Goal: Task Accomplishment & Management: Use online tool/utility

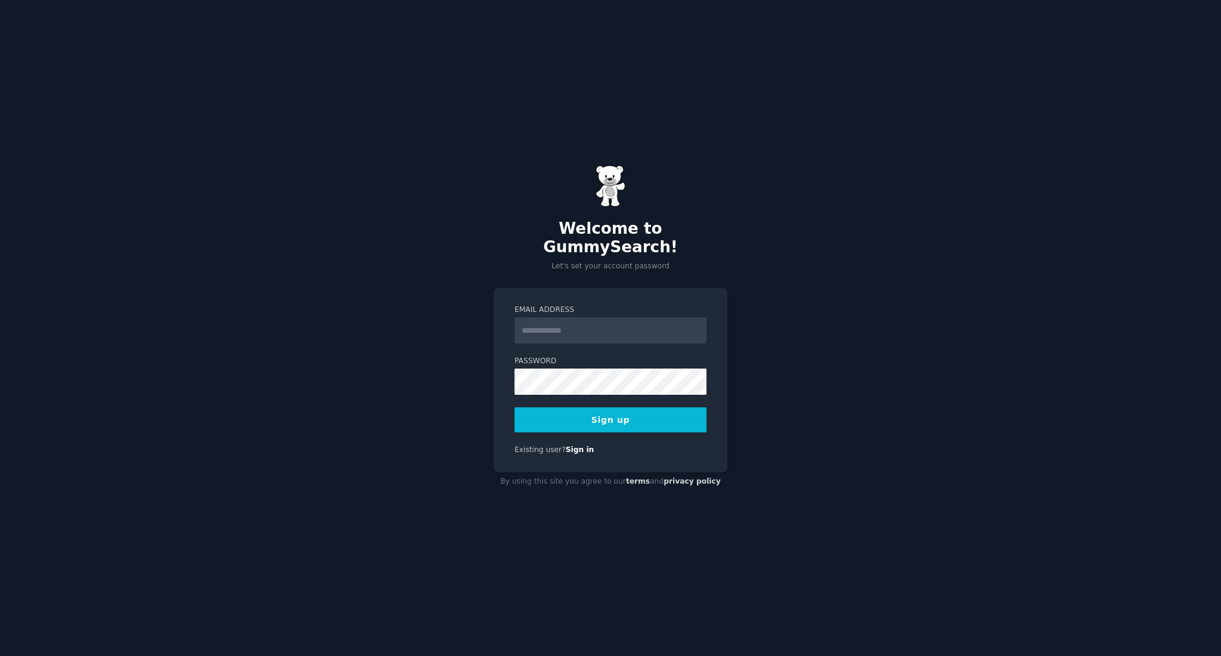
click at [591, 327] on input "Email Address" at bounding box center [610, 330] width 192 height 26
type input "**********"
click at [630, 407] on button "Sign up" at bounding box center [610, 419] width 192 height 25
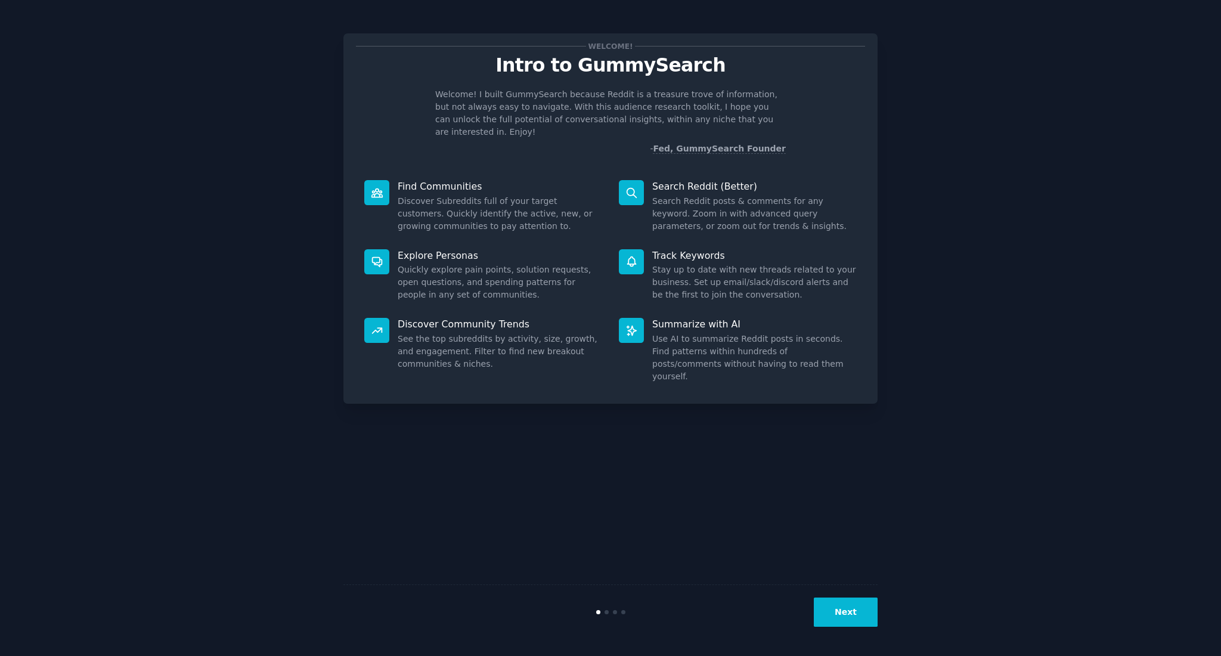
click at [643, 182] on div at bounding box center [631, 192] width 25 height 25
click at [851, 626] on div "Next" at bounding box center [610, 611] width 534 height 55
click at [861, 614] on button "Next" at bounding box center [846, 611] width 64 height 29
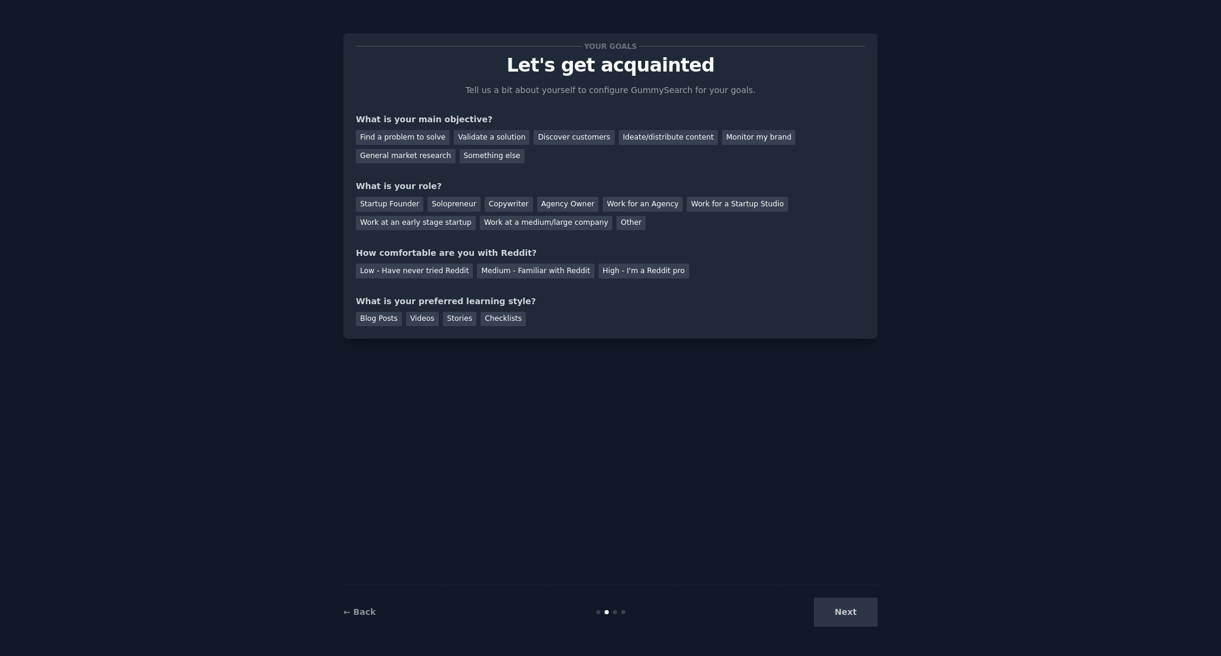
click at [621, 331] on div "Your goals Let's get acquainted Tell us a bit about yourself to configure Gummy…" at bounding box center [610, 185] width 534 height 305
click at [574, 134] on div "Discover customers" at bounding box center [573, 137] width 80 height 15
click at [411, 205] on div "Startup Founder" at bounding box center [389, 204] width 67 height 15
click at [436, 206] on div "Solopreneur" at bounding box center [453, 204] width 52 height 15
click at [396, 273] on div "Low - Have never tried Reddit" at bounding box center [414, 270] width 117 height 15
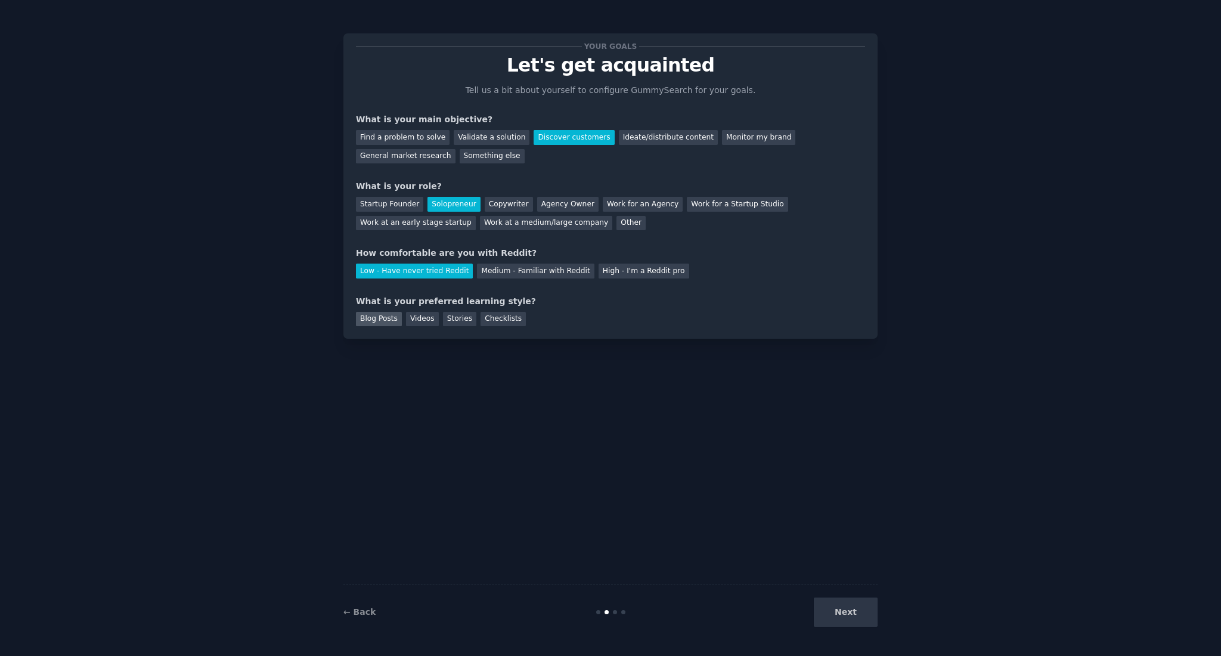
click at [374, 322] on div "Blog Posts" at bounding box center [379, 319] width 46 height 15
click at [466, 322] on div "Stories" at bounding box center [459, 319] width 33 height 15
click at [396, 321] on div "Blog Posts" at bounding box center [379, 319] width 46 height 15
click at [853, 616] on button "Next" at bounding box center [846, 611] width 64 height 29
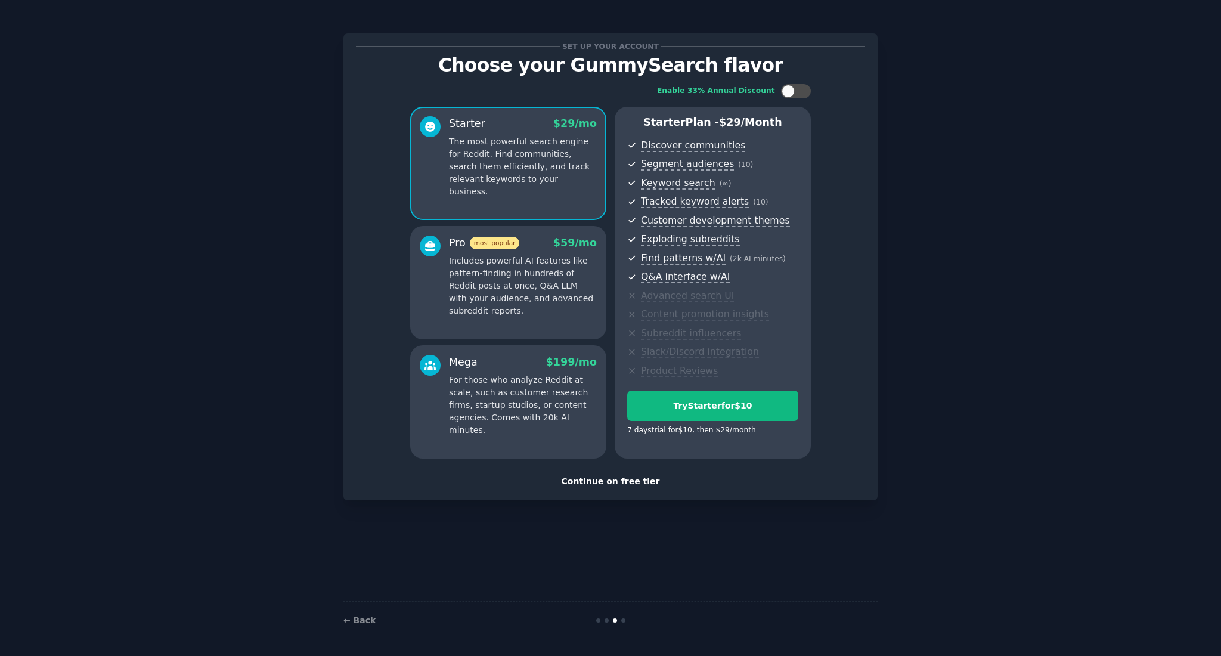
click at [637, 482] on div "Continue on free tier" at bounding box center [610, 481] width 509 height 13
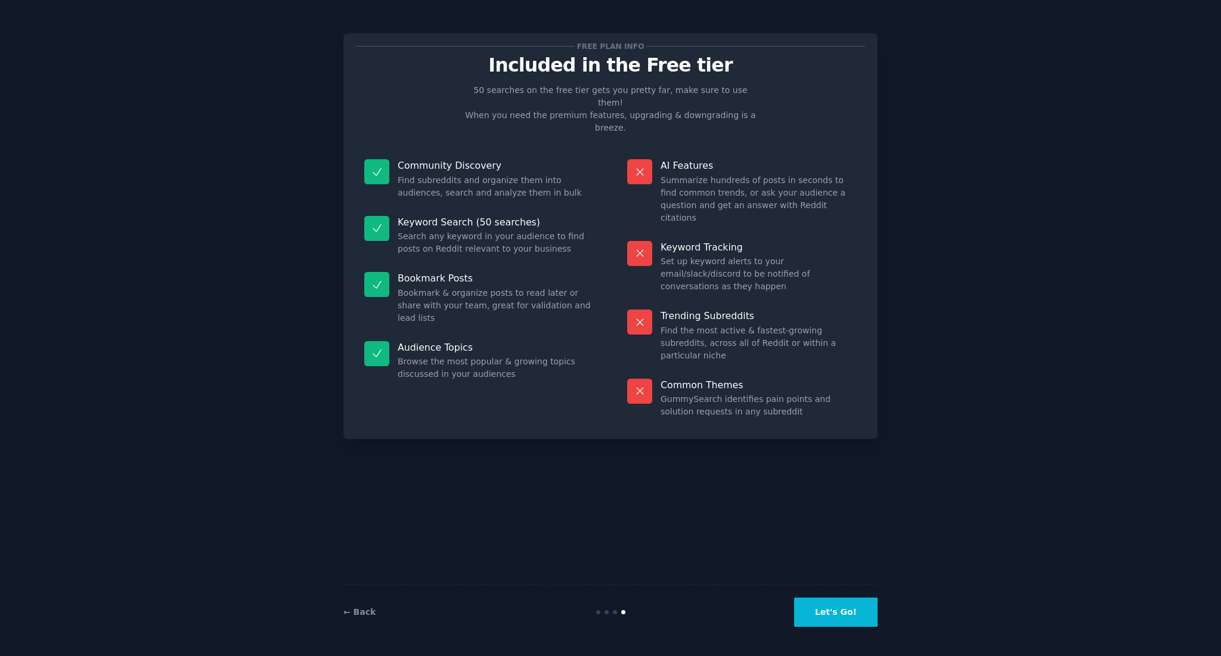
click at [831, 615] on button "Let's Go!" at bounding box center [835, 611] width 83 height 29
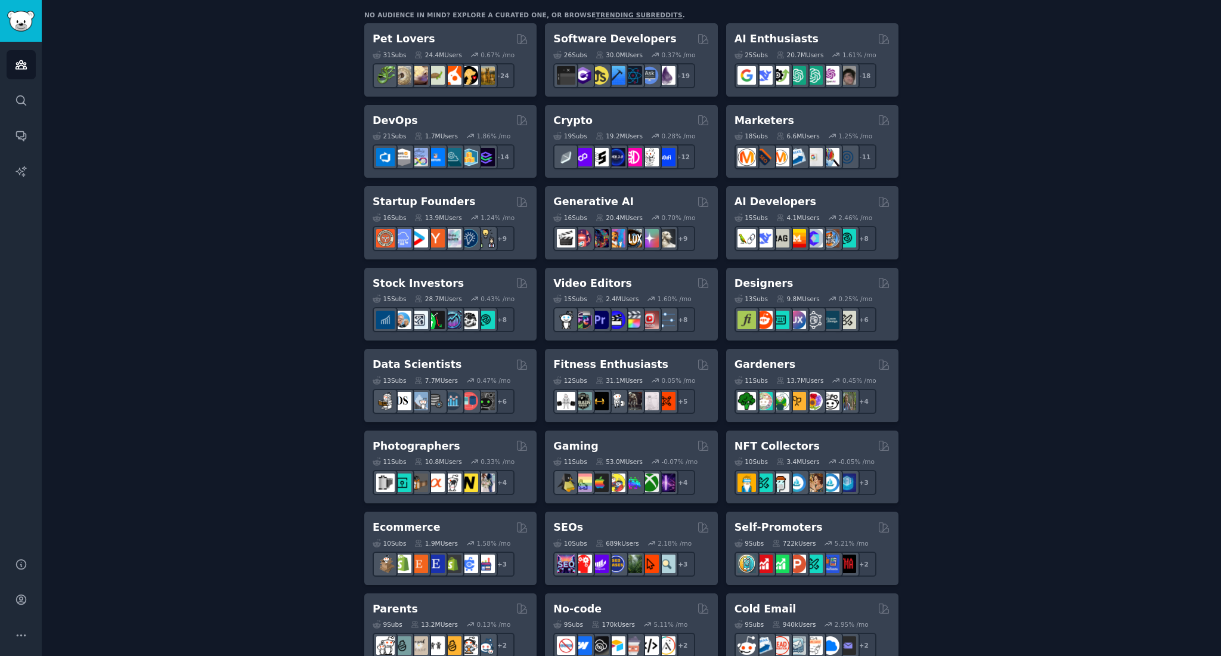
scroll to position [206, 0]
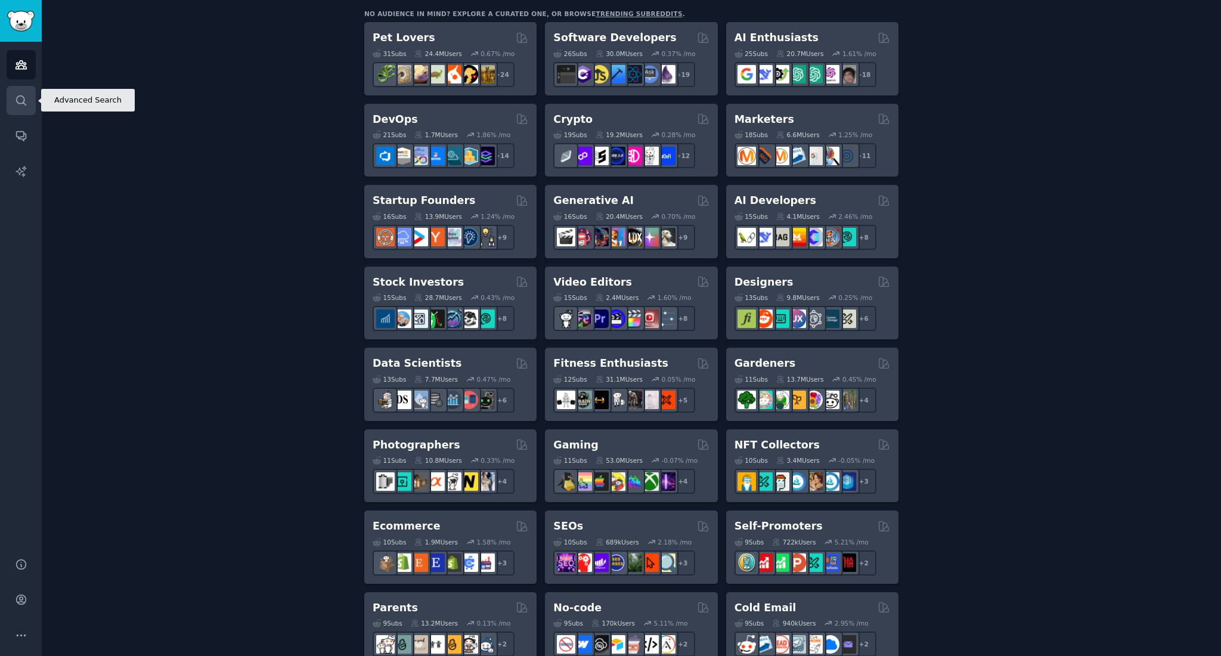
click at [26, 107] on link "Search" at bounding box center [21, 100] width 29 height 29
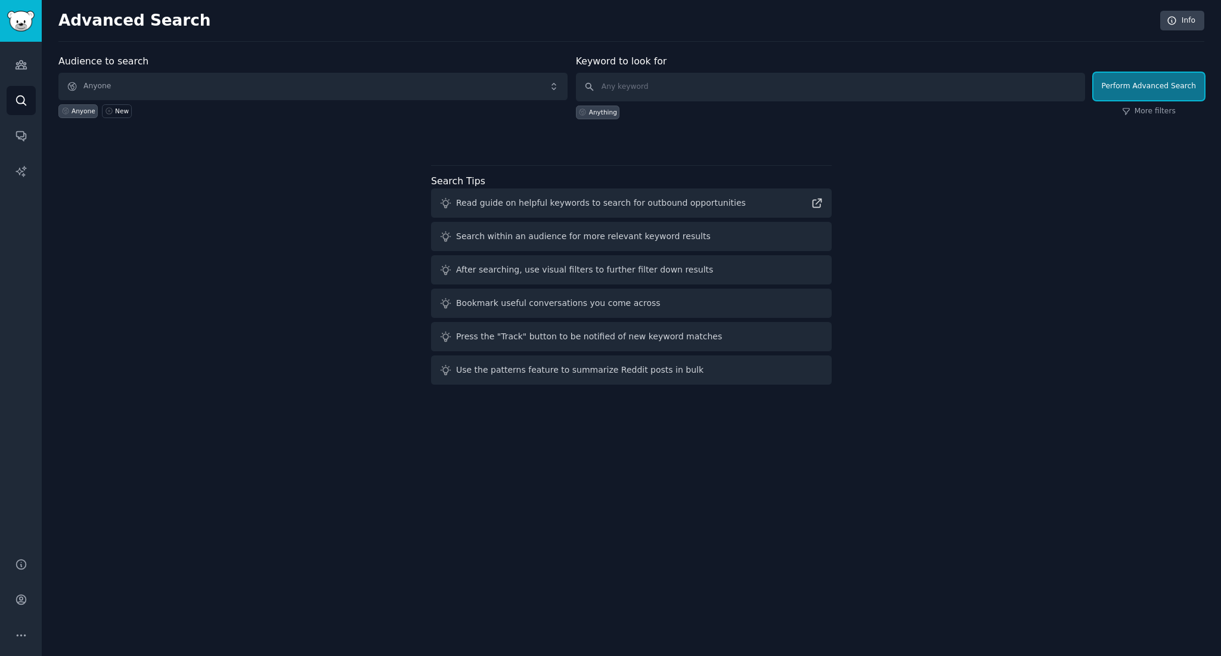
click at [1150, 92] on button "Perform Advanced Search" at bounding box center [1148, 86] width 111 height 27
click at [1150, 101] on div "Perform Advanced Search More filters" at bounding box center [1148, 89] width 111 height 59
click at [1144, 113] on link "More filters" at bounding box center [1149, 111] width 54 height 11
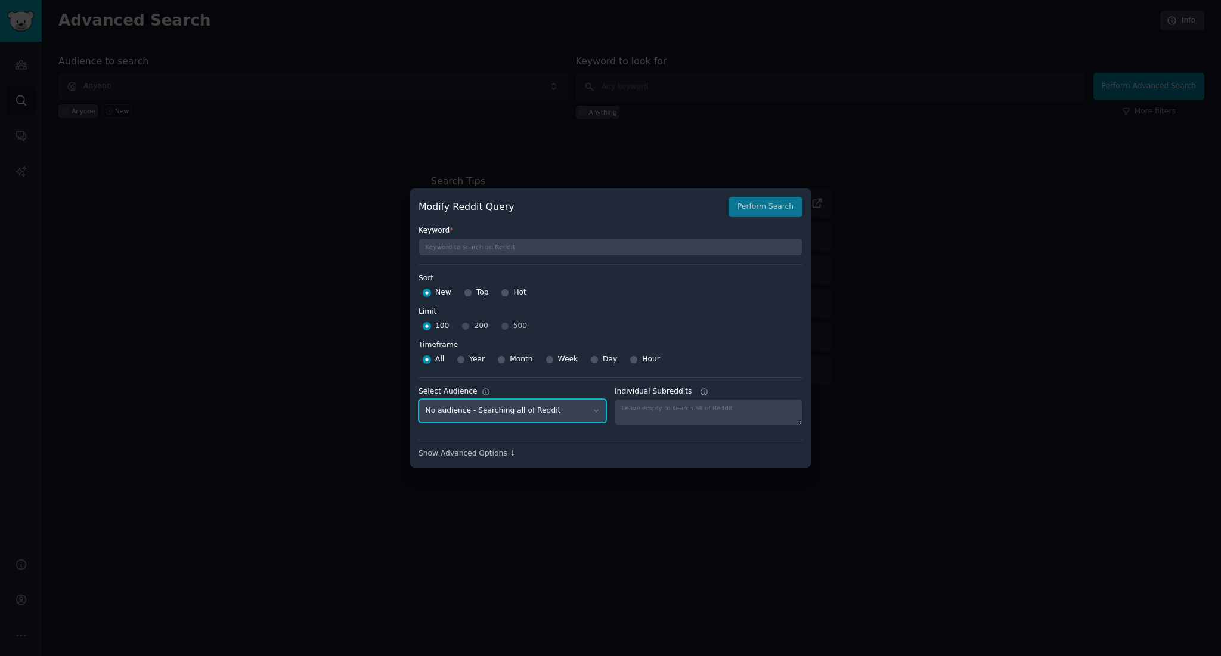
click at [539, 408] on select "No audience - Searching all of Reddit" at bounding box center [512, 411] width 188 height 24
click at [686, 407] on textarea "Individual Subreddits" at bounding box center [709, 412] width 188 height 26
click at [452, 457] on div "Show Advanced Options ↓" at bounding box center [610, 453] width 384 height 11
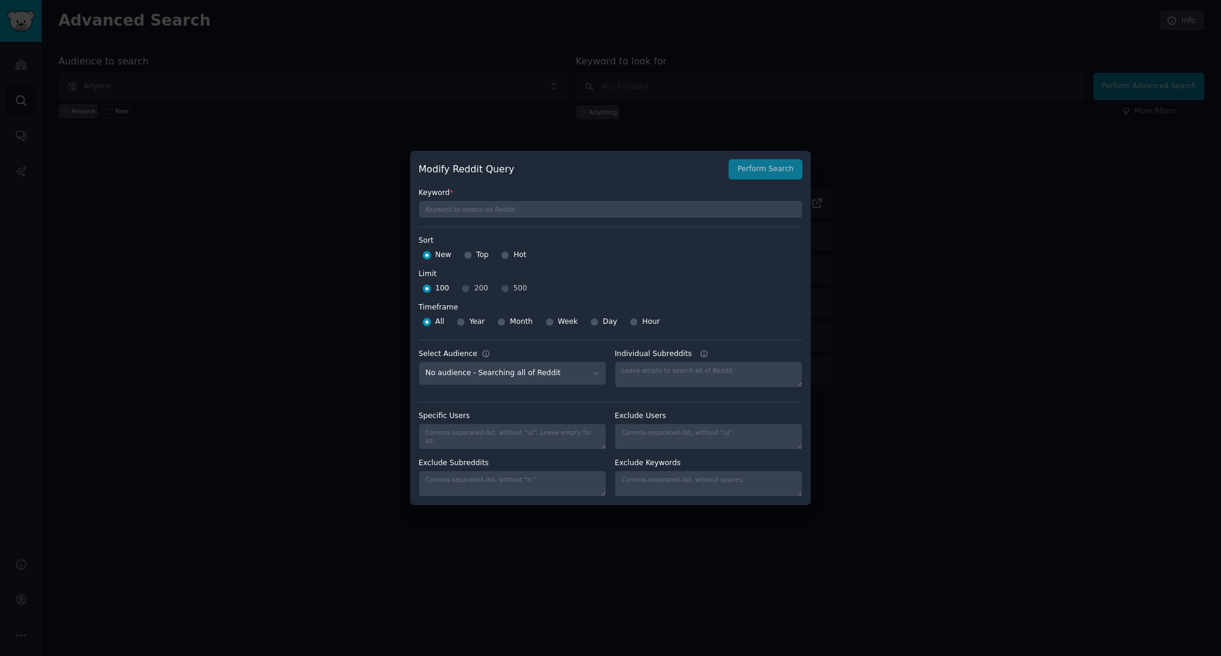
click at [260, 49] on div at bounding box center [610, 328] width 1221 height 656
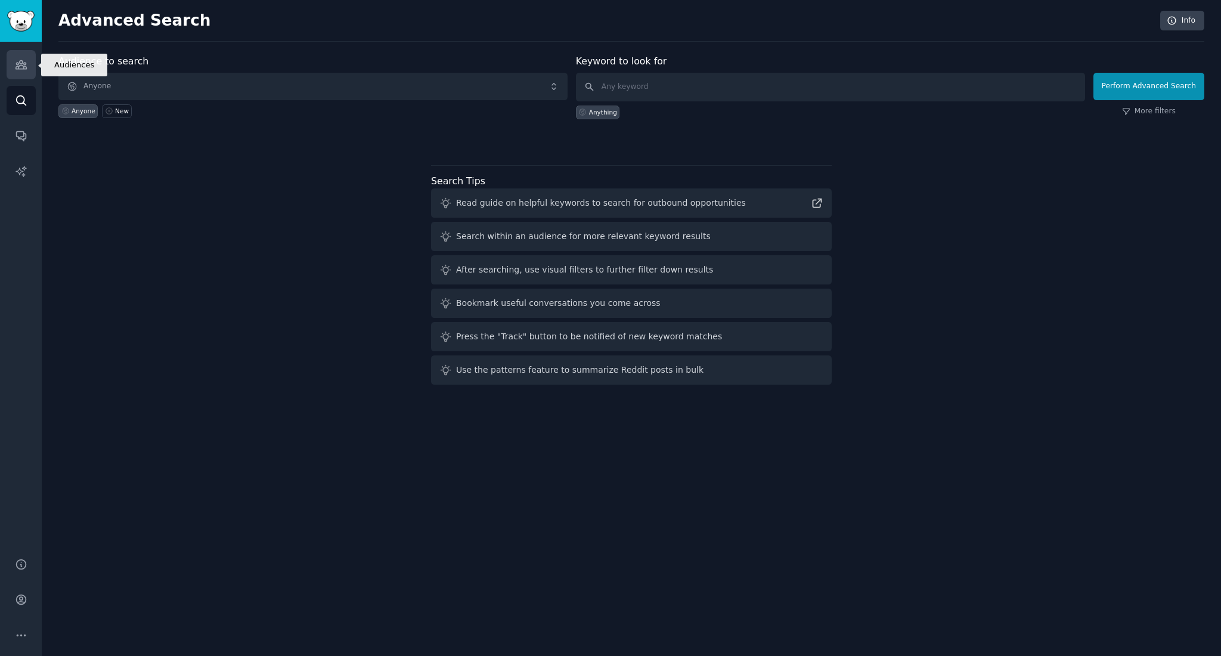
click at [32, 70] on link "Audiences" at bounding box center [21, 64] width 29 height 29
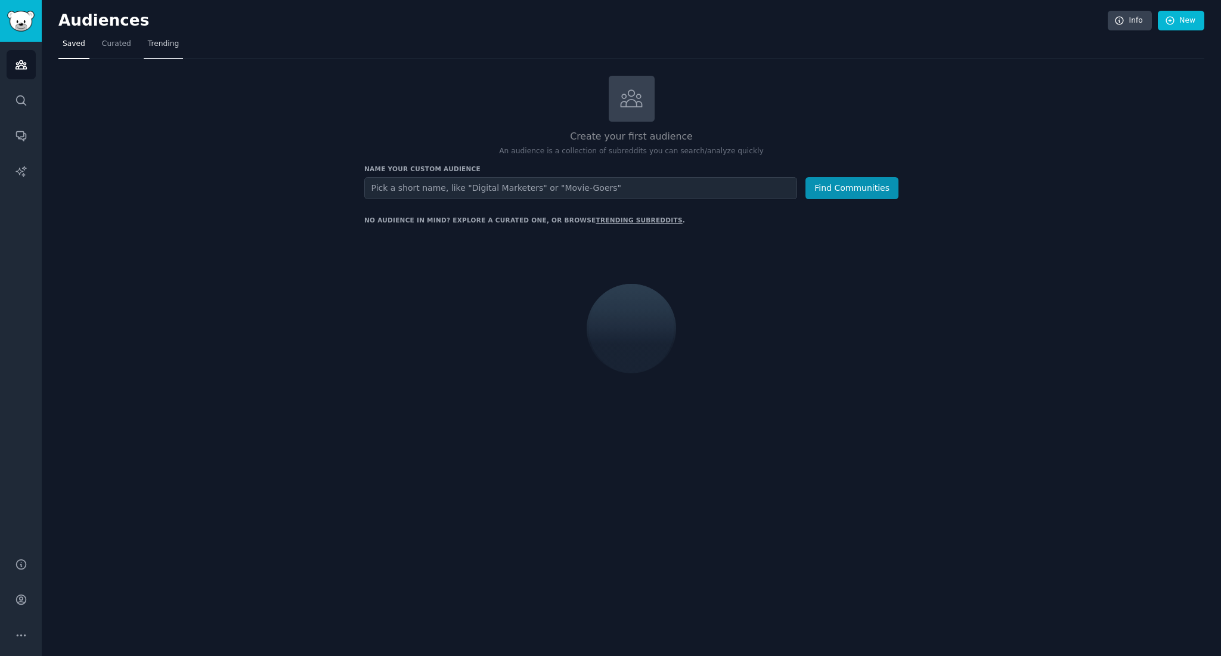
click at [158, 46] on span "Trending" at bounding box center [163, 44] width 31 height 11
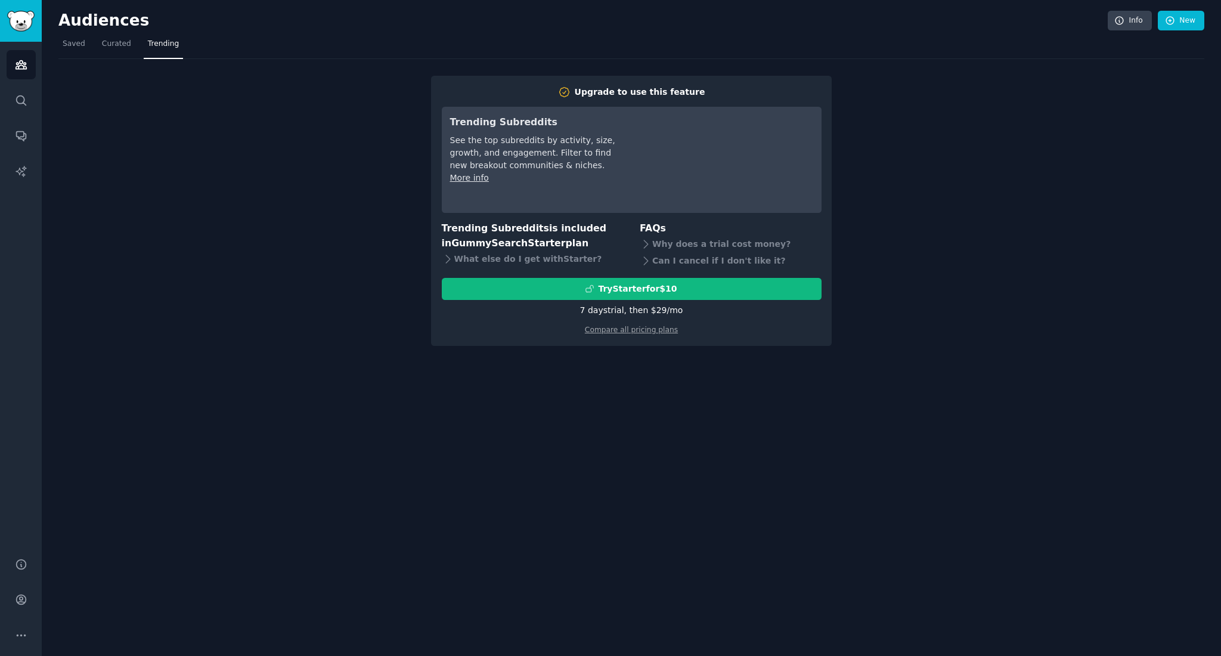
click at [495, 240] on span "GummySearch Starter" at bounding box center [508, 242] width 114 height 11
click at [104, 48] on span "Curated" at bounding box center [116, 44] width 29 height 11
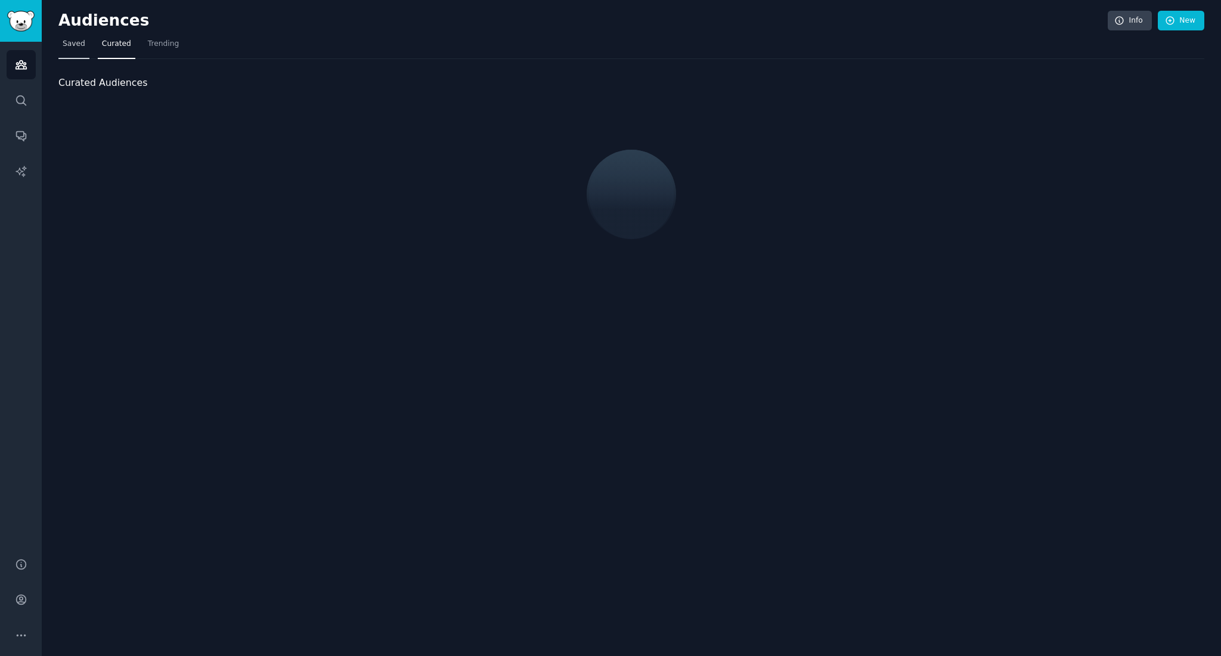
click at [82, 47] on span "Saved" at bounding box center [74, 44] width 23 height 11
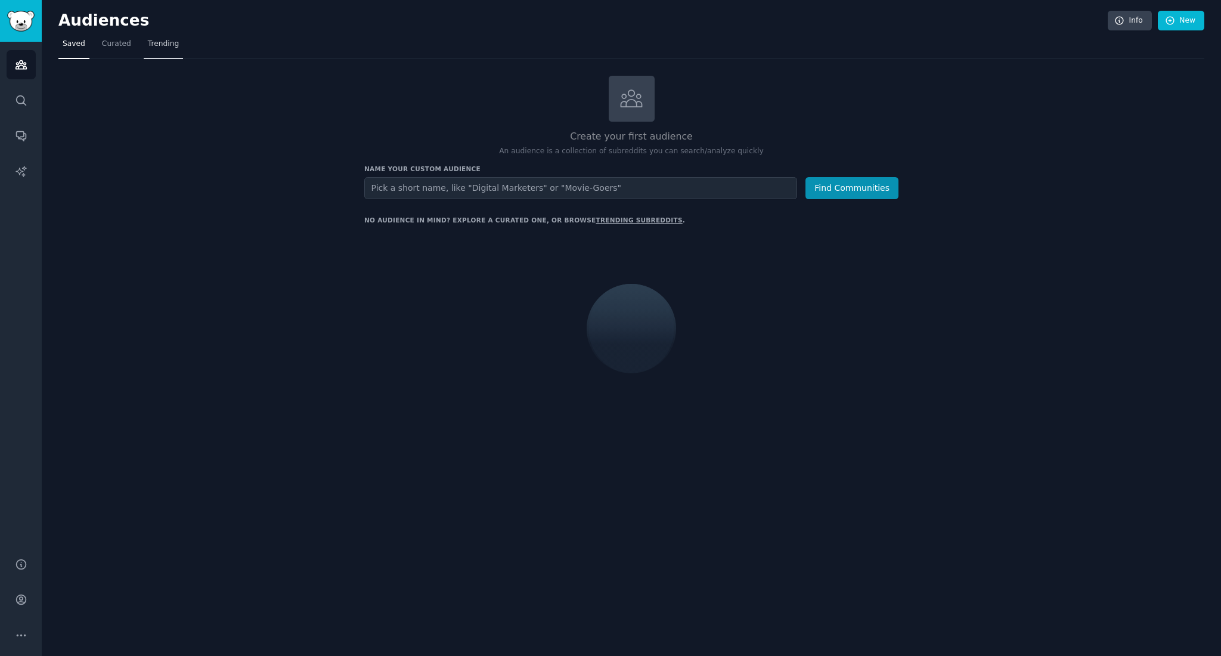
click at [152, 51] on link "Trending" at bounding box center [163, 47] width 39 height 24
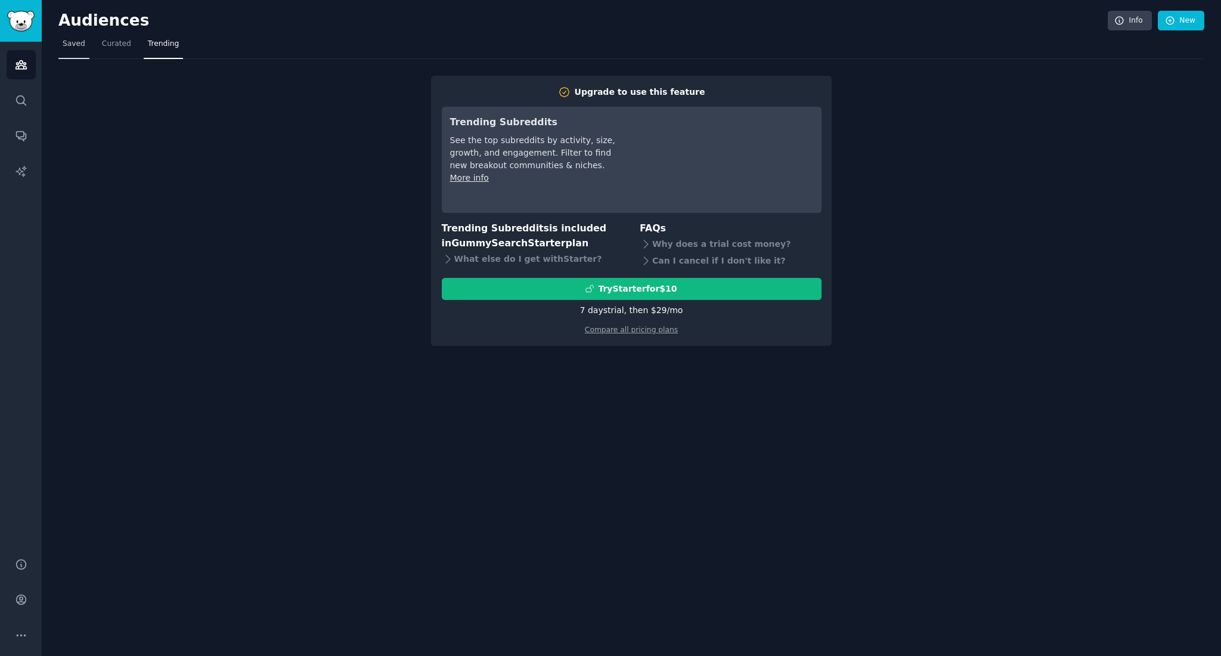
click at [77, 44] on span "Saved" at bounding box center [74, 44] width 23 height 11
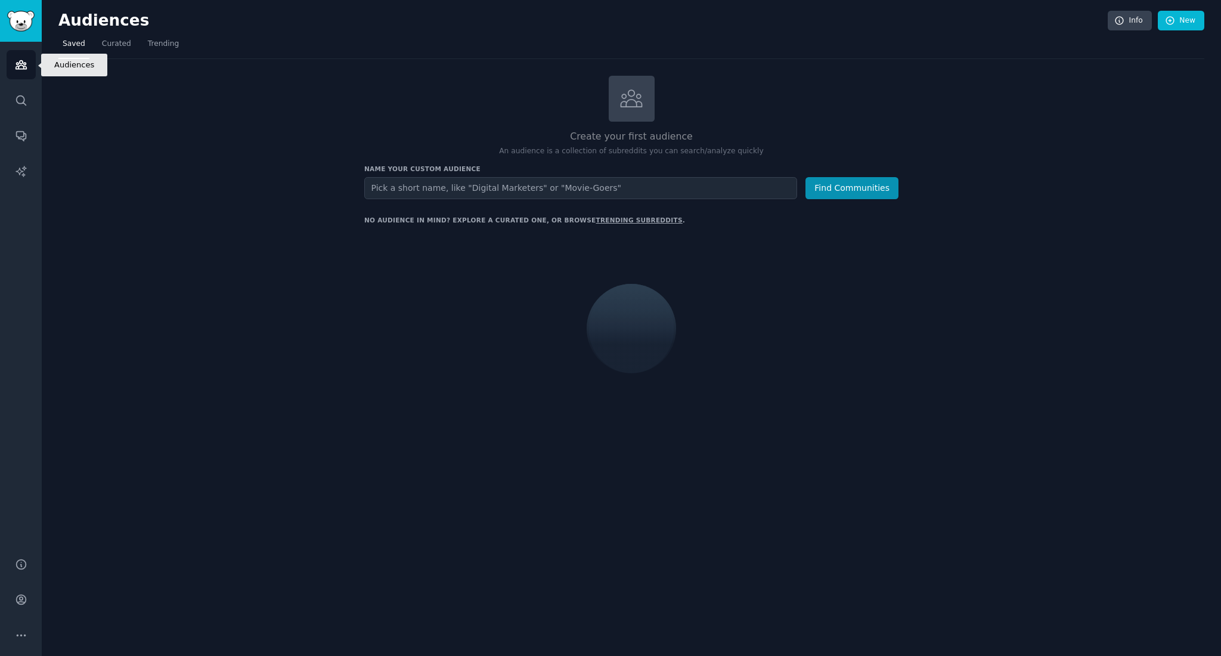
click at [18, 64] on icon "Sidebar" at bounding box center [20, 65] width 11 height 8
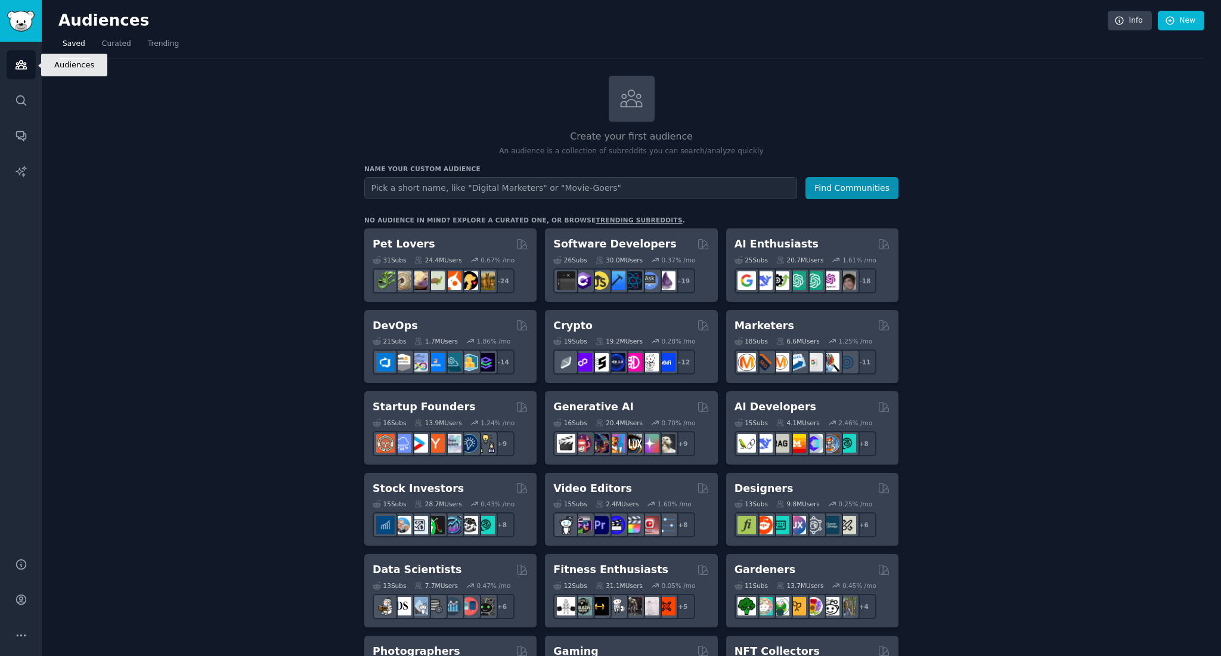
click at [18, 64] on icon "Sidebar" at bounding box center [20, 65] width 11 height 8
click at [16, 64] on icon "Sidebar" at bounding box center [20, 65] width 11 height 8
click at [451, 190] on input "text" at bounding box center [580, 188] width 433 height 22
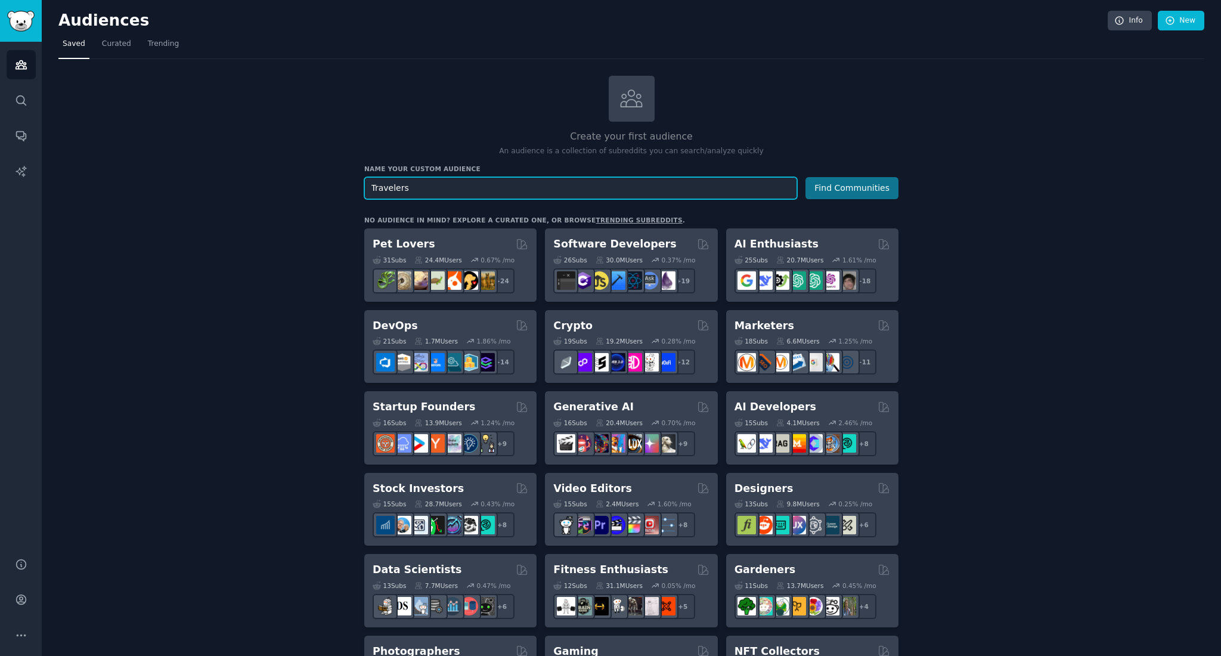
type input "Travelers"
click at [892, 184] on button "Find Communities" at bounding box center [851, 188] width 93 height 22
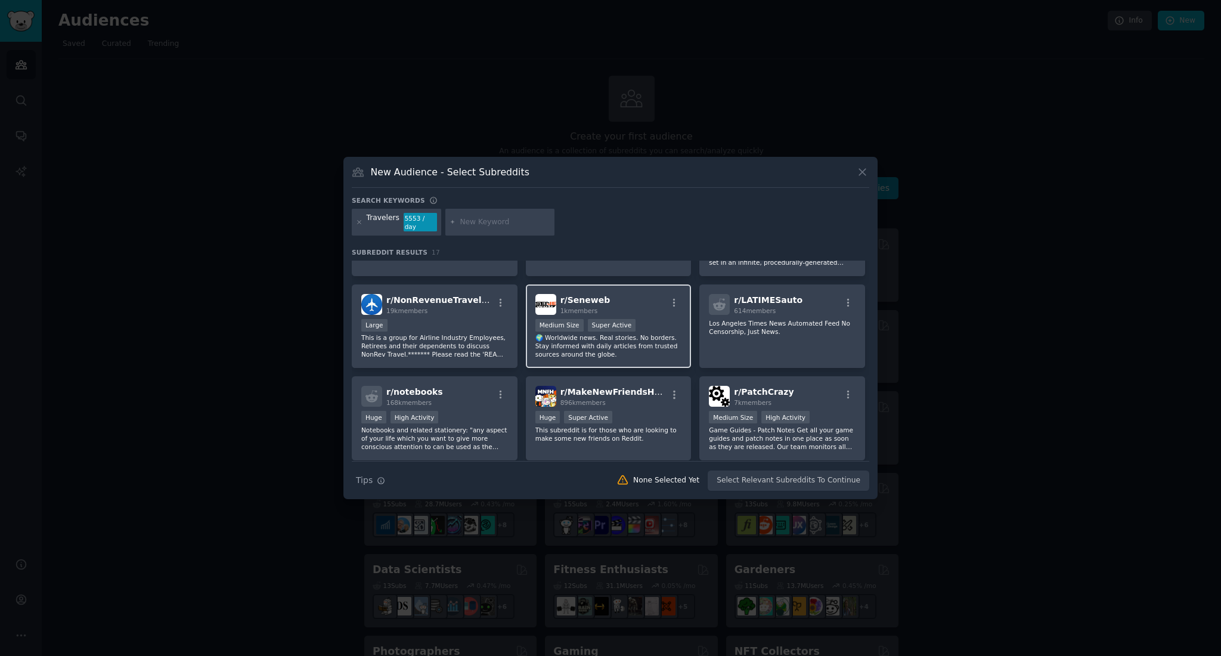
scroll to position [259, 0]
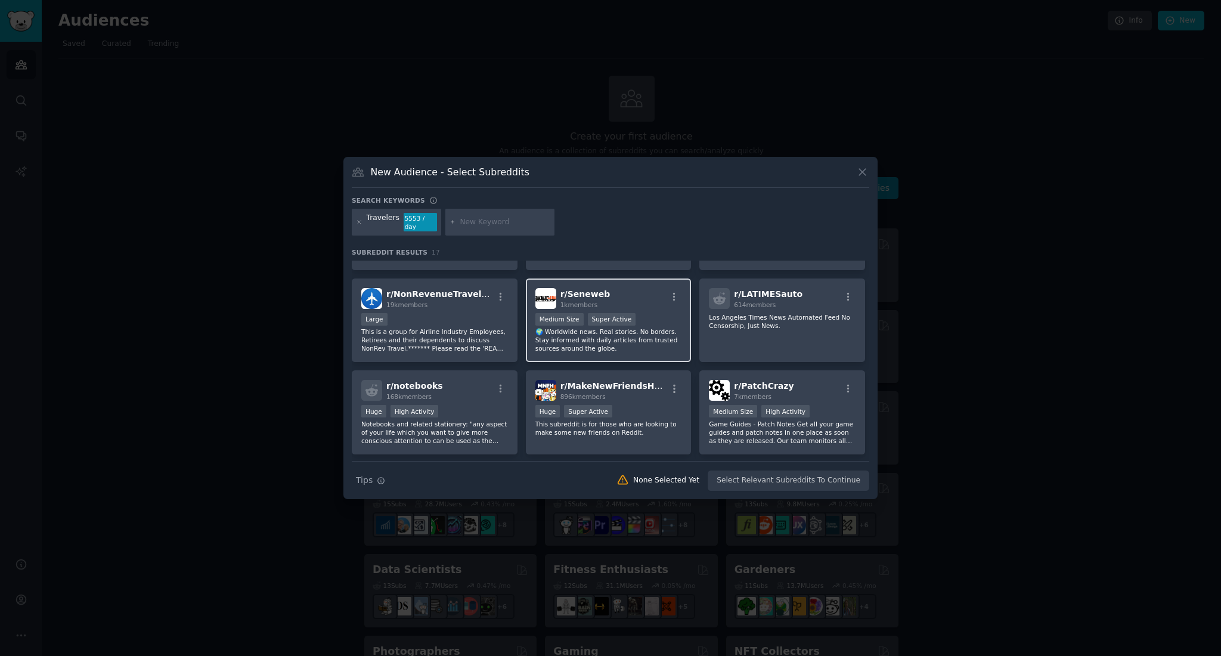
click button at bounding box center [862, 172] width 14 height 14
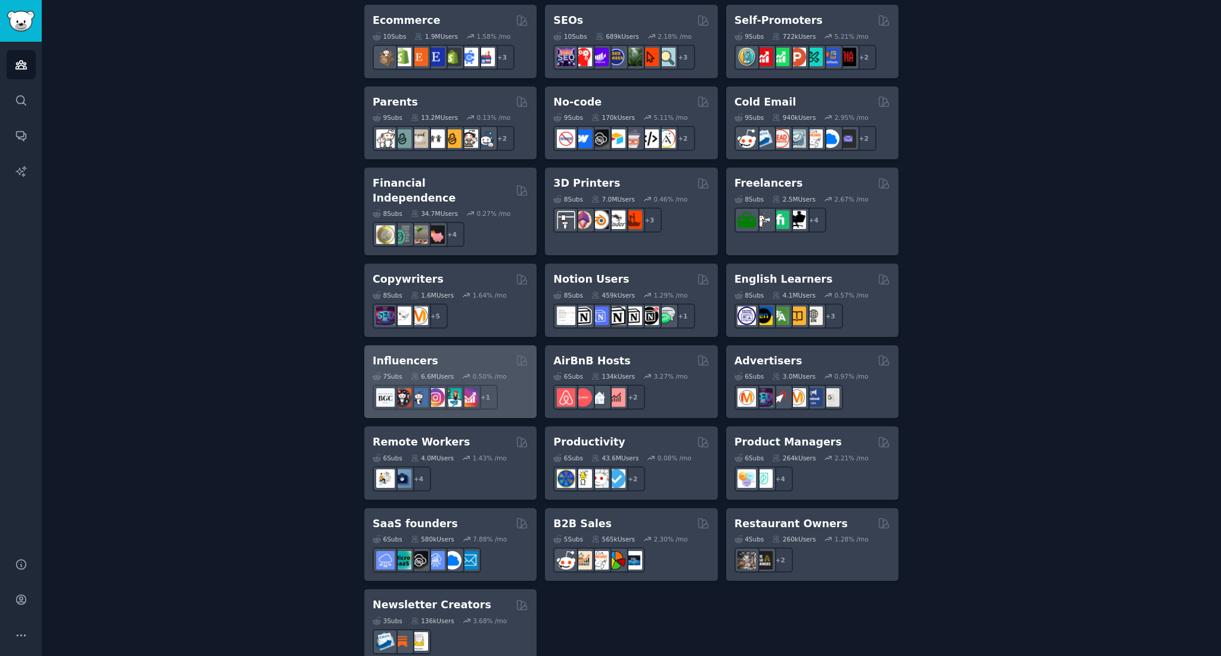
scroll to position [719, 0]
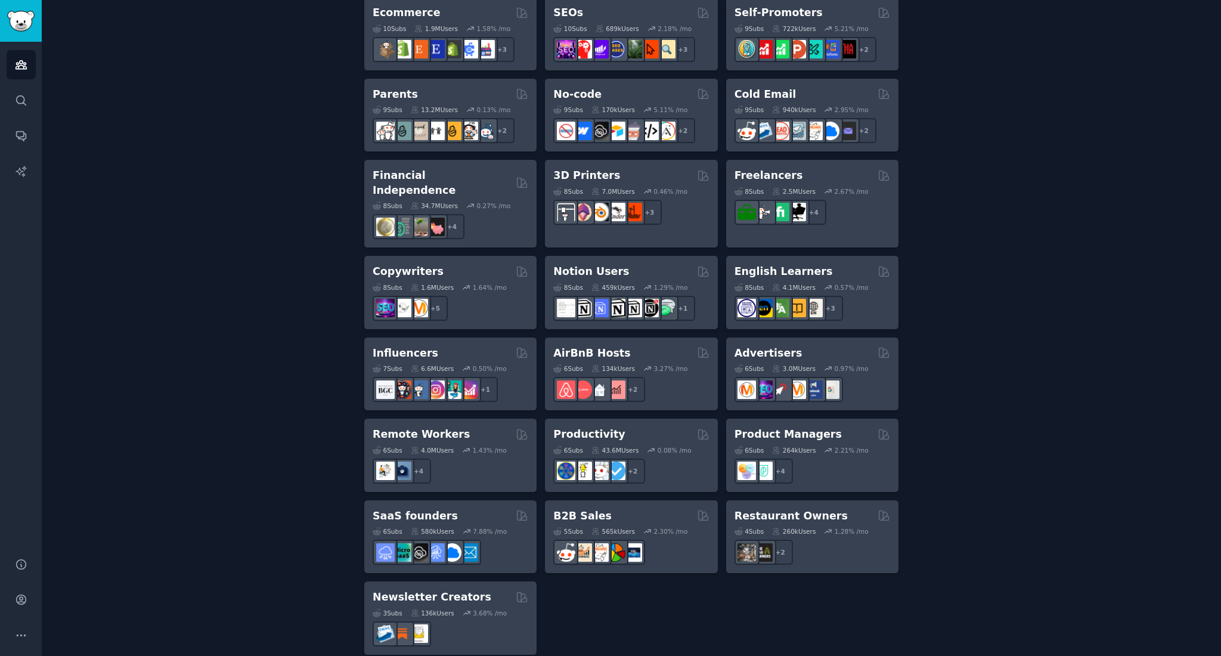
click at [644, 576] on div "Pet Lovers 31 Sub s 24.4M Users 0.67 % /mo + 24 Software Developers 26 Sub s 30…" at bounding box center [631, 82] width 534 height 1146
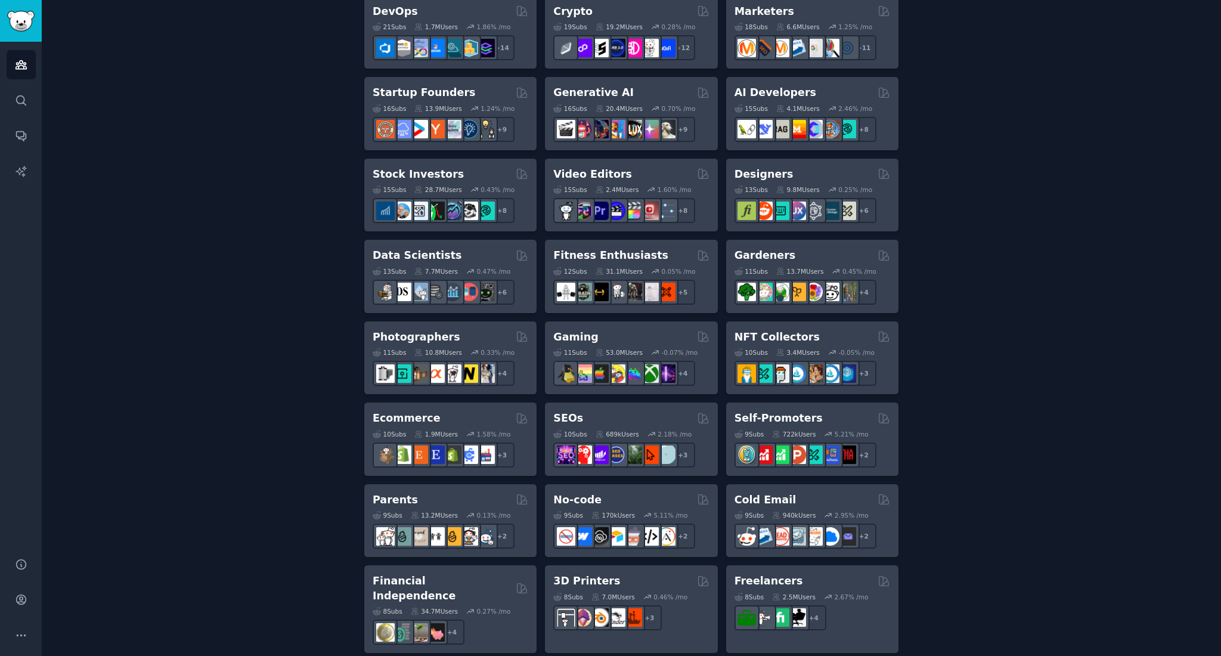
scroll to position [0, 0]
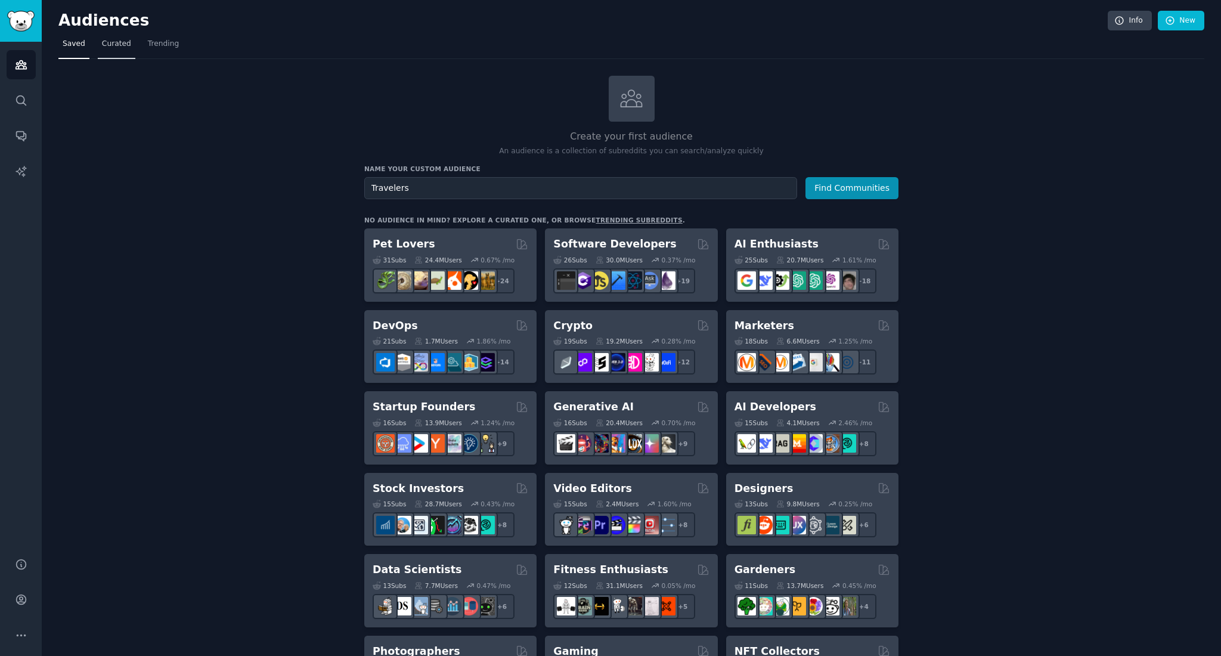
click at [113, 43] on span "Curated" at bounding box center [116, 44] width 29 height 11
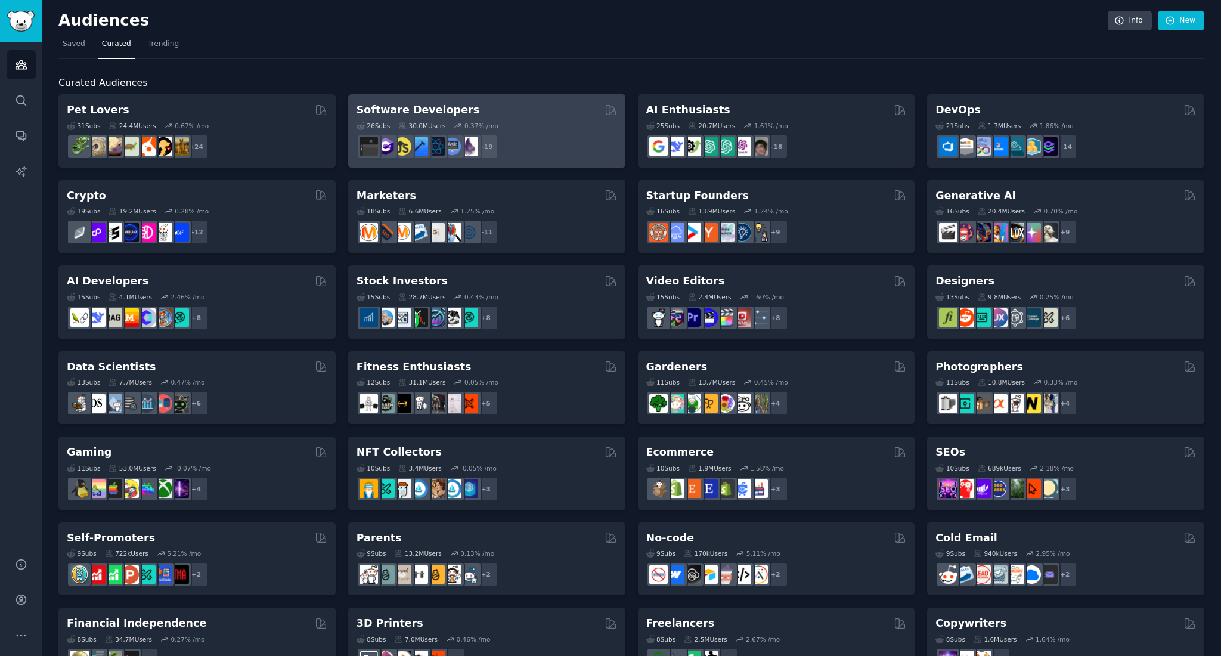
click at [466, 113] on div "Software Developers" at bounding box center [486, 110] width 260 height 15
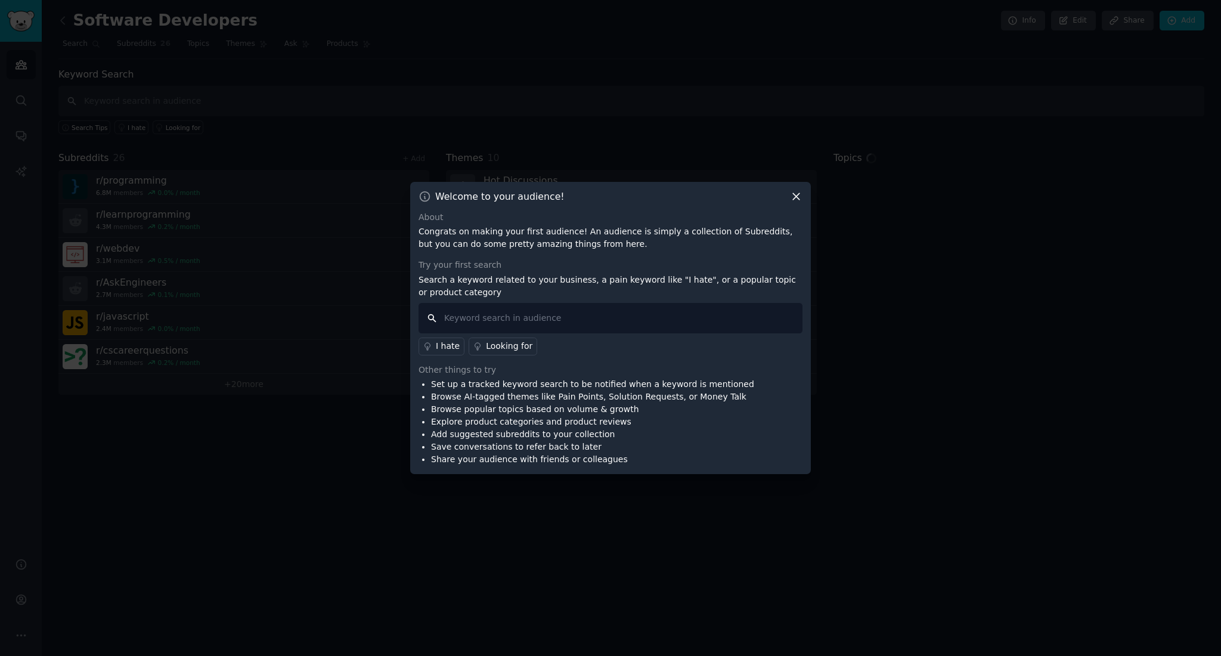
click at [545, 320] on input "text" at bounding box center [610, 318] width 384 height 30
click at [798, 198] on icon at bounding box center [796, 196] width 7 height 7
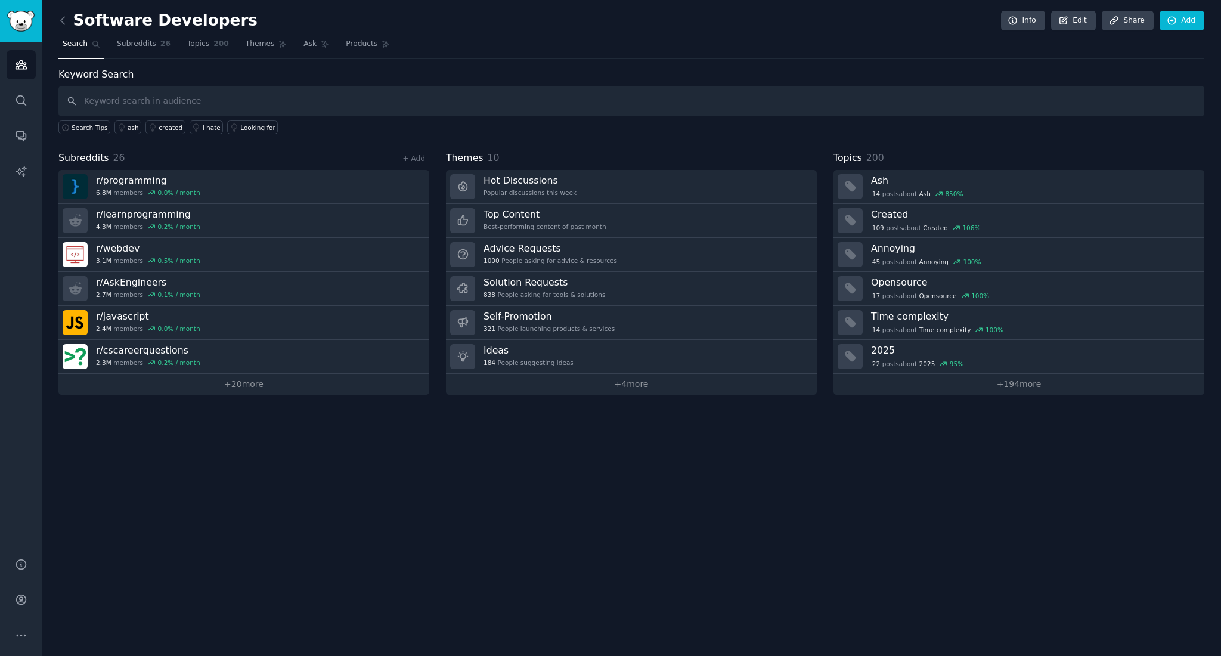
click at [671, 491] on div "Software Developers Info Edit Share Add Search Subreddits 26 Topics 200 Themes …" at bounding box center [631, 328] width 1179 height 656
click at [415, 482] on div "Software Developers Info Edit Share Add Search Subreddits 26 Topics 200 Themes …" at bounding box center [631, 328] width 1179 height 656
click at [16, 59] on icon "Sidebar" at bounding box center [21, 64] width 13 height 13
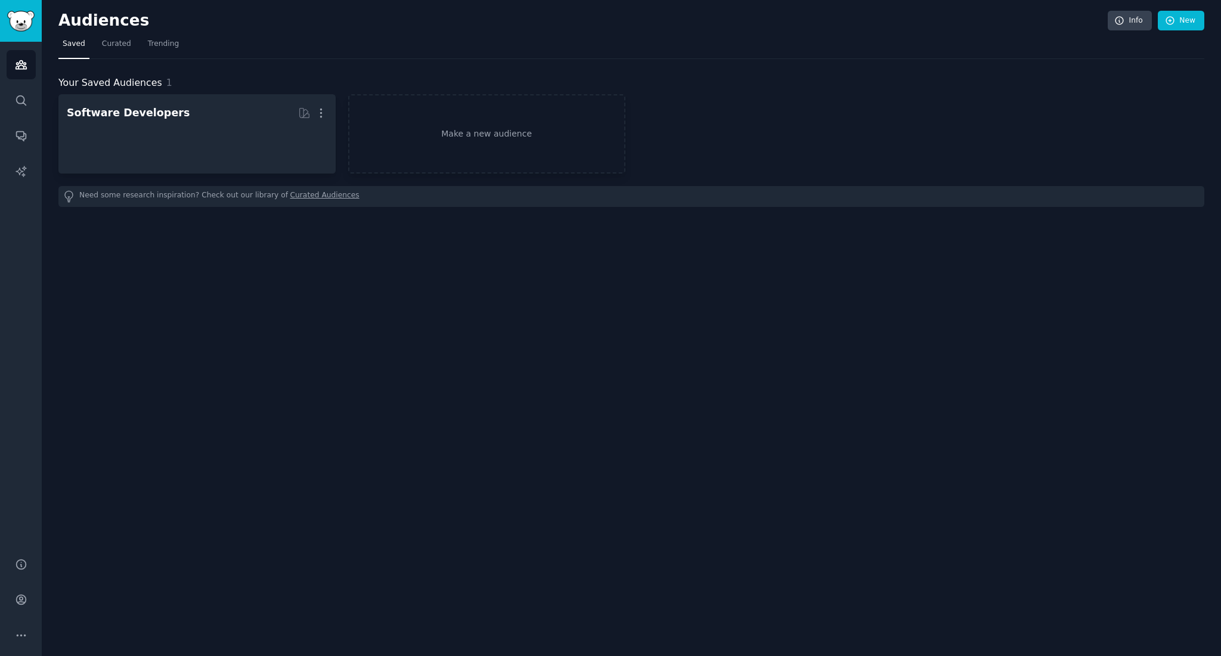
click at [259, 287] on div "Audiences Info New Saved Curated Trending Your Saved Audiences 1 Software Devel…" at bounding box center [631, 328] width 1179 height 656
click at [505, 148] on link "Make a new audience" at bounding box center [486, 135] width 277 height 82
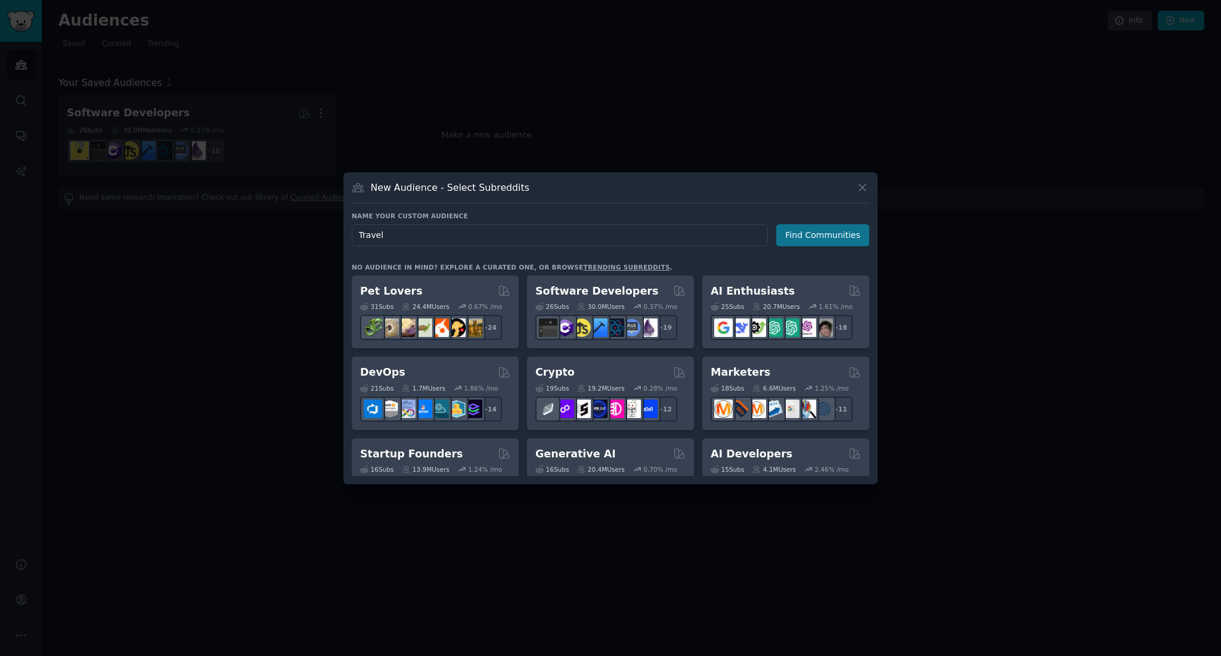
type input "Travel"
click at [849, 229] on button "Find Communities" at bounding box center [822, 235] width 93 height 22
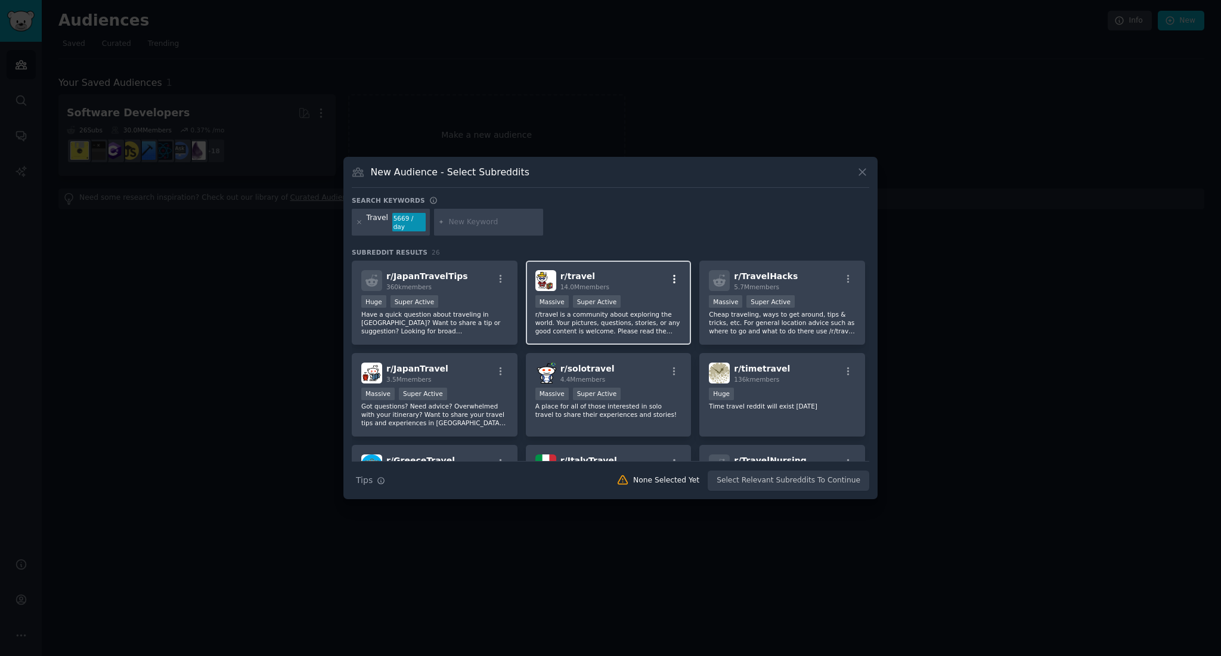
click at [673, 277] on icon "button" at bounding box center [674, 279] width 11 height 11
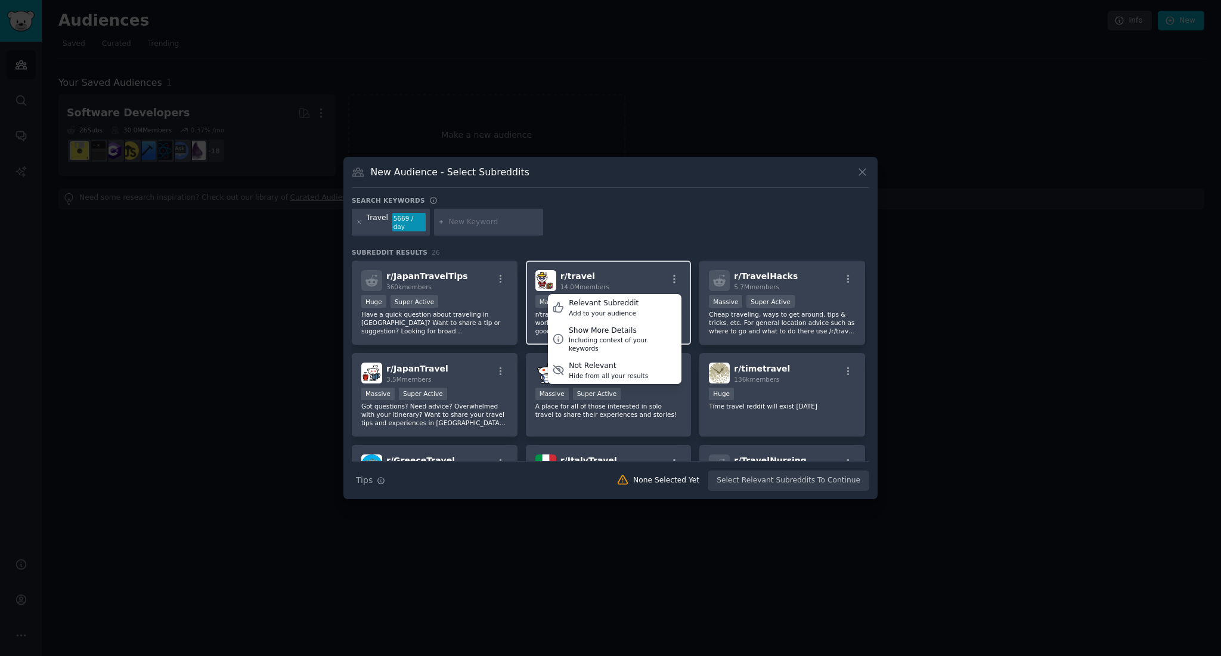
click at [631, 277] on div "r/ travel 14.0M members Relevant Subreddit Add to your audience Show More Detai…" at bounding box center [608, 280] width 147 height 21
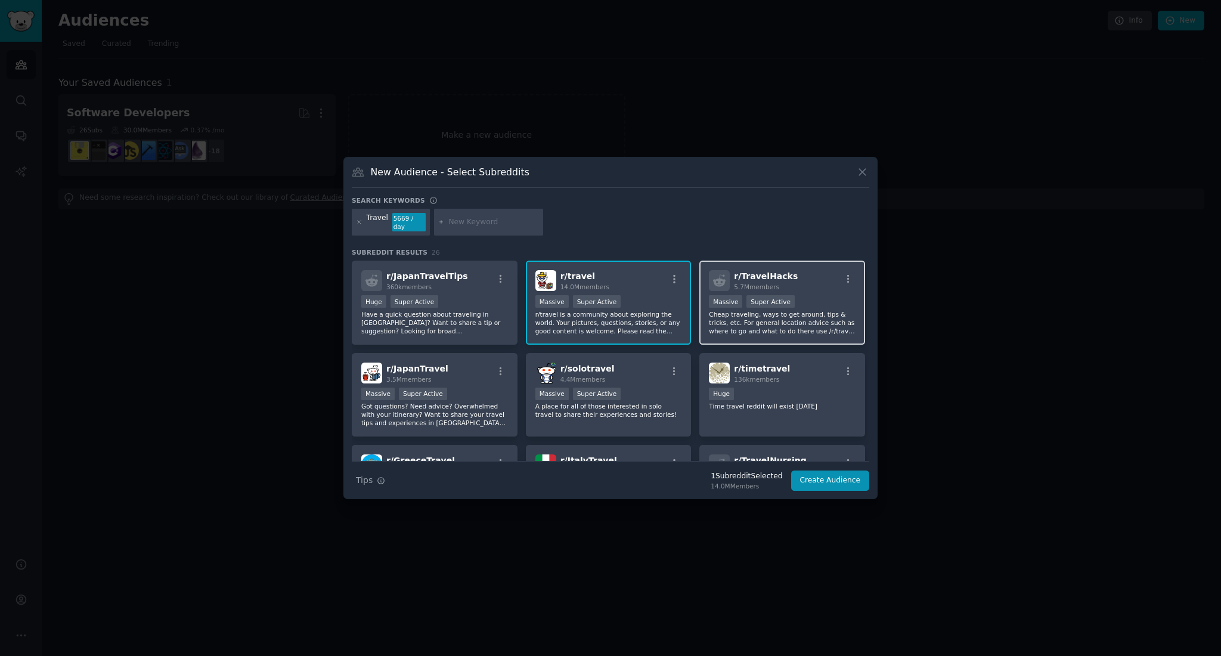
click at [774, 324] on p "Cheap traveling, ways to get around, tips & tricks, etc. For general location a…" at bounding box center [782, 322] width 147 height 25
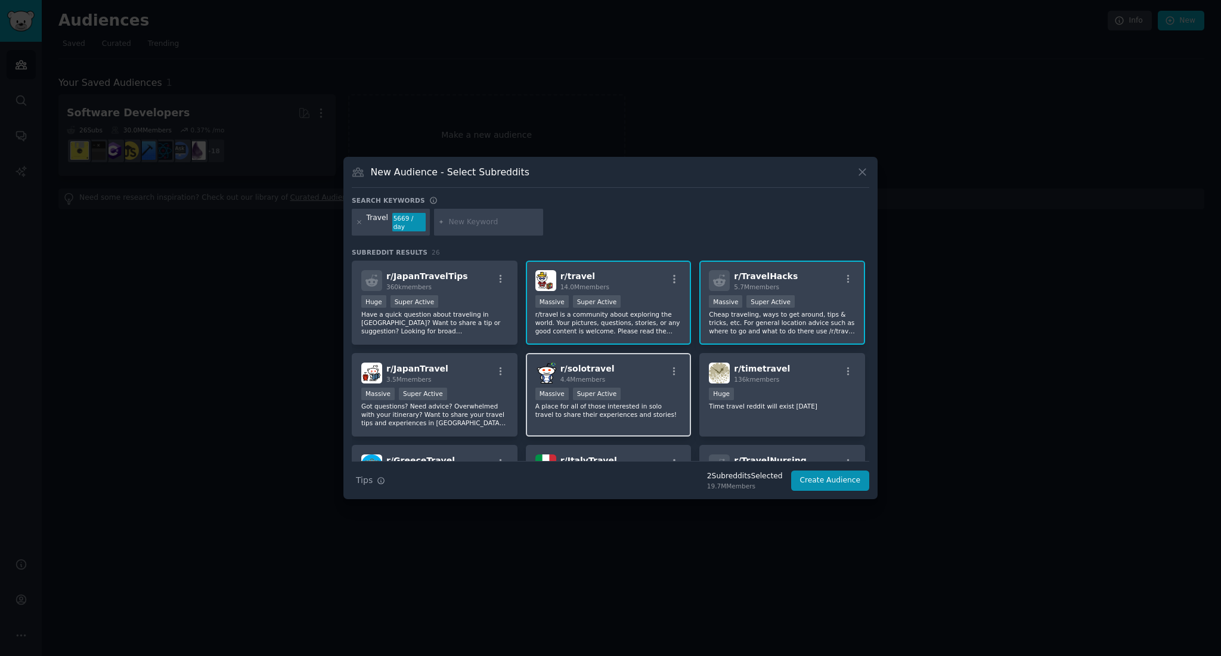
click at [662, 416] on p "A place for all of those interested in solo travel to share their experiences a…" at bounding box center [608, 410] width 147 height 17
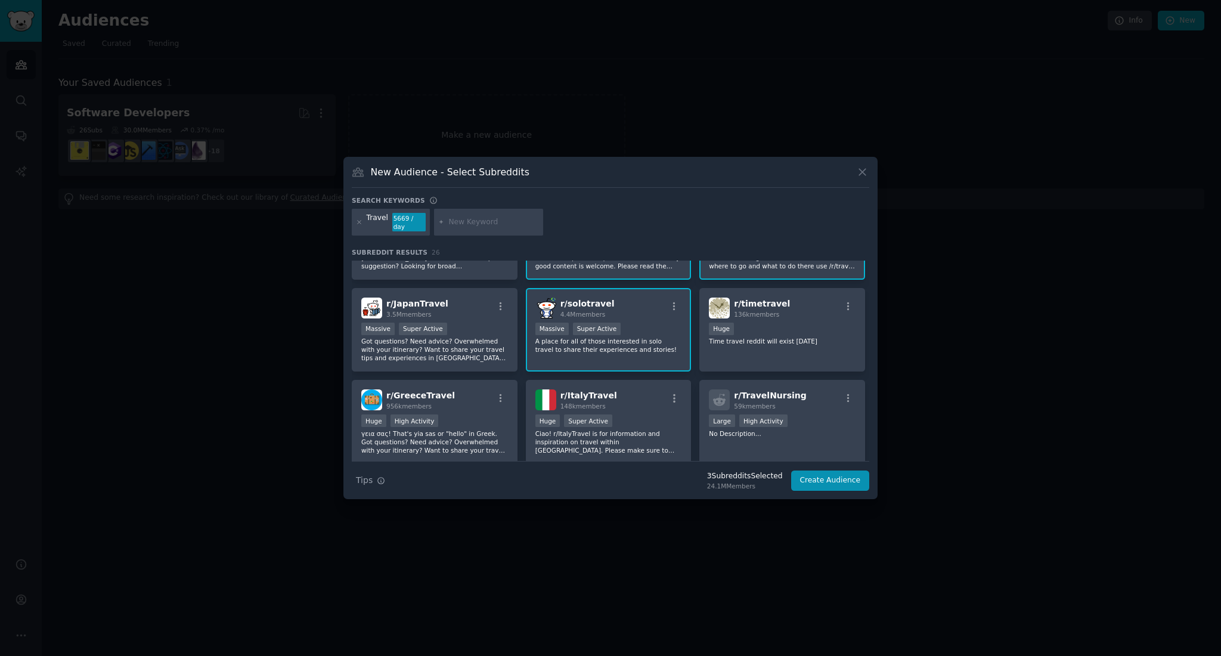
scroll to position [70, 0]
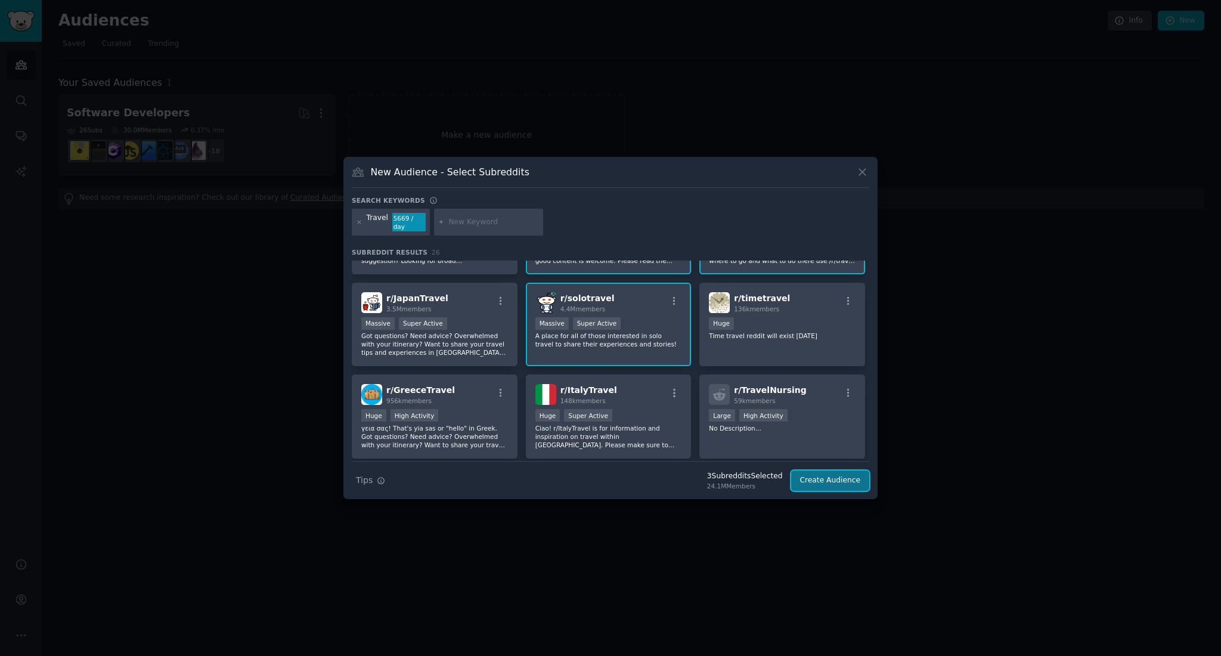
click at [823, 478] on button "Create Audience" at bounding box center [830, 480] width 79 height 20
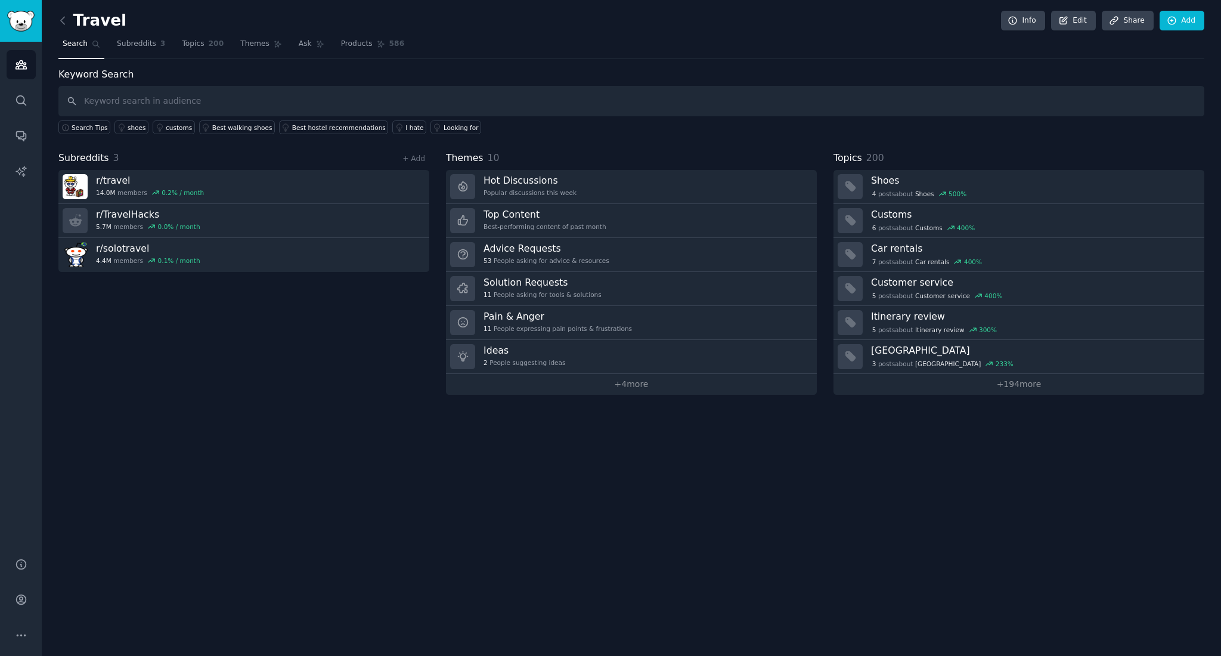
click at [314, 352] on div "Subreddits 3 + Add r/ travel 14.0M members 0.2 % / month r/ TravelHacks 5.7M me…" at bounding box center [243, 273] width 371 height 244
click at [326, 104] on input "text" at bounding box center [631, 101] width 1146 height 30
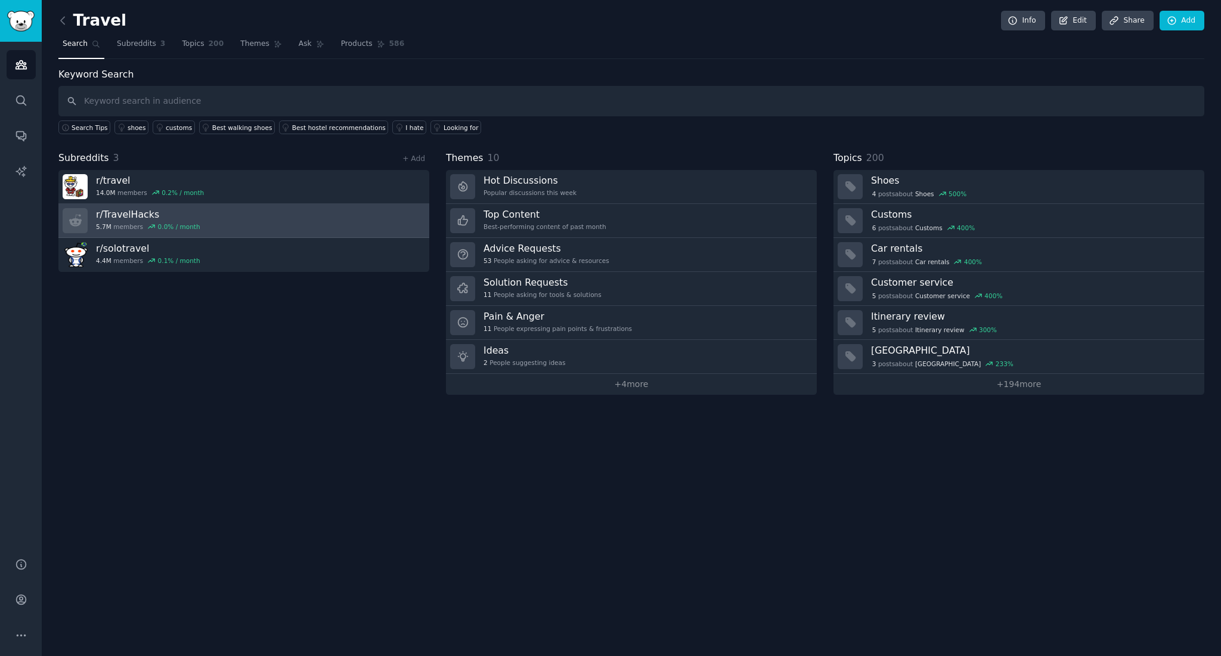
click at [240, 218] on link "r/ TravelHacks 5.7M members 0.0 % / month" at bounding box center [243, 221] width 371 height 34
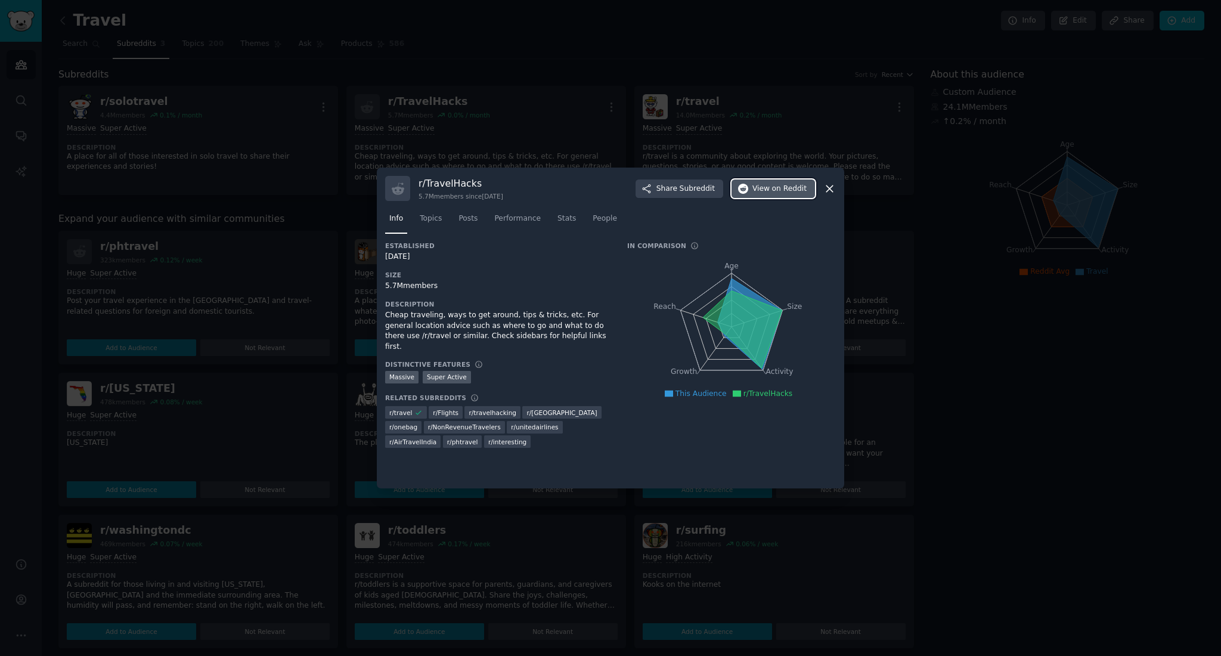
click at [762, 188] on span "View on Reddit" at bounding box center [779, 189] width 54 height 11
click at [832, 188] on icon at bounding box center [829, 188] width 13 height 13
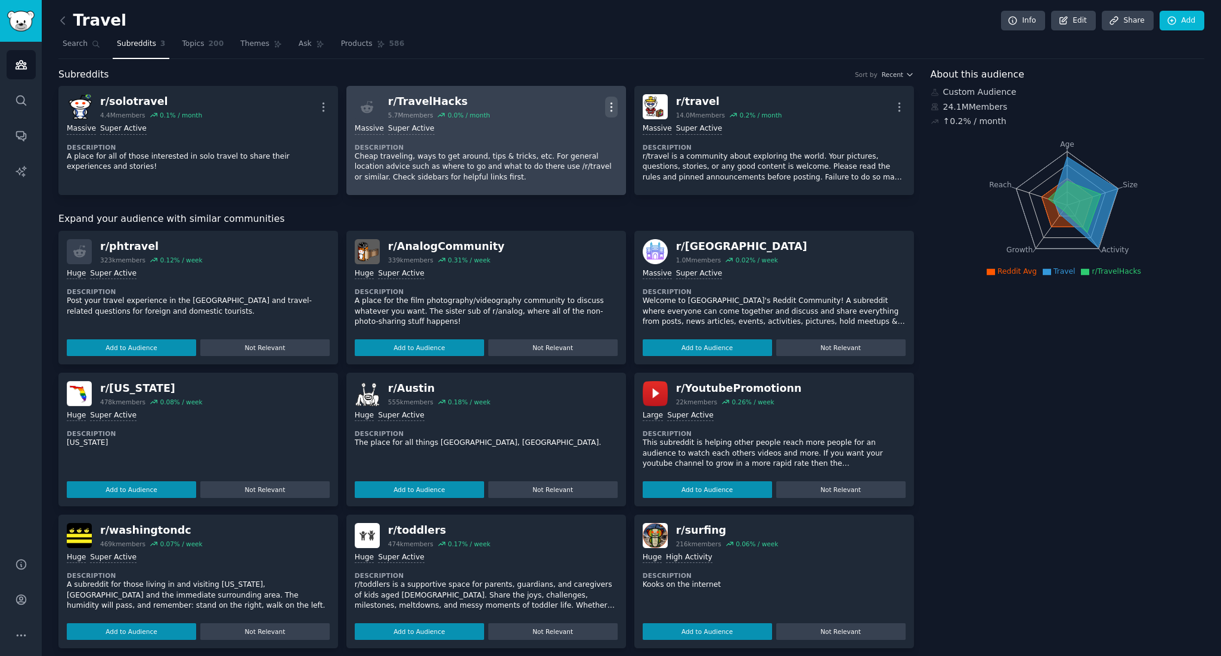
click at [610, 107] on icon "button" at bounding box center [610, 107] width 1 height 8
click at [566, 111] on p "View" at bounding box center [561, 111] width 20 height 13
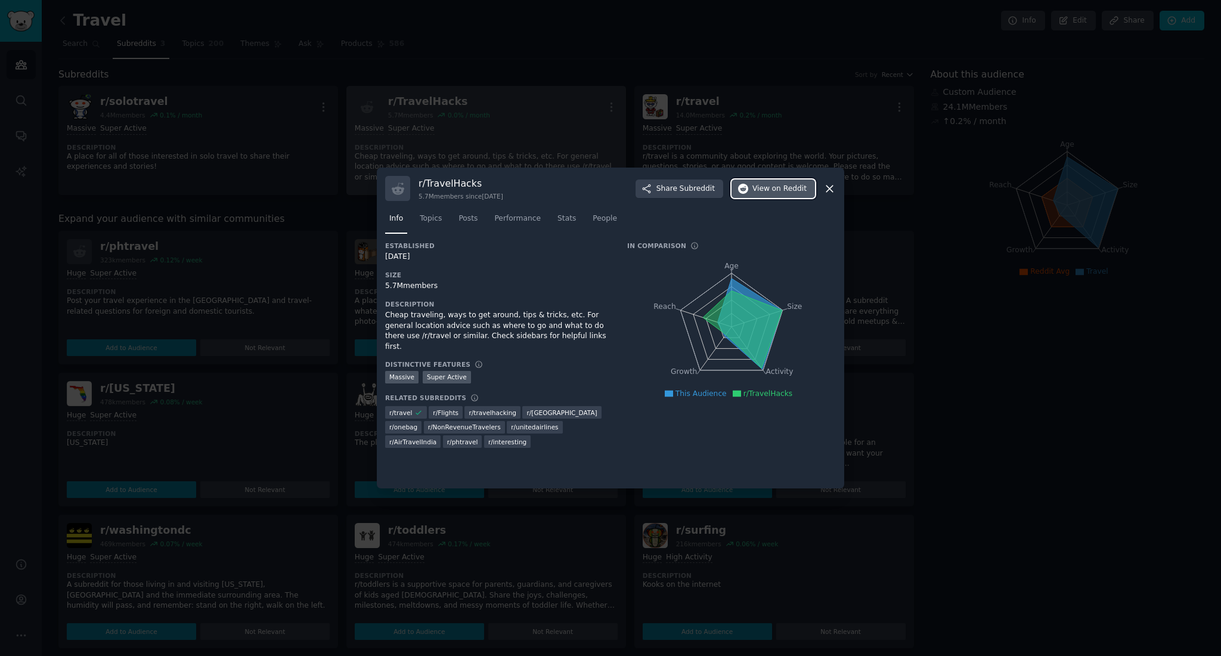
click at [790, 190] on span "on Reddit" at bounding box center [789, 189] width 35 height 11
